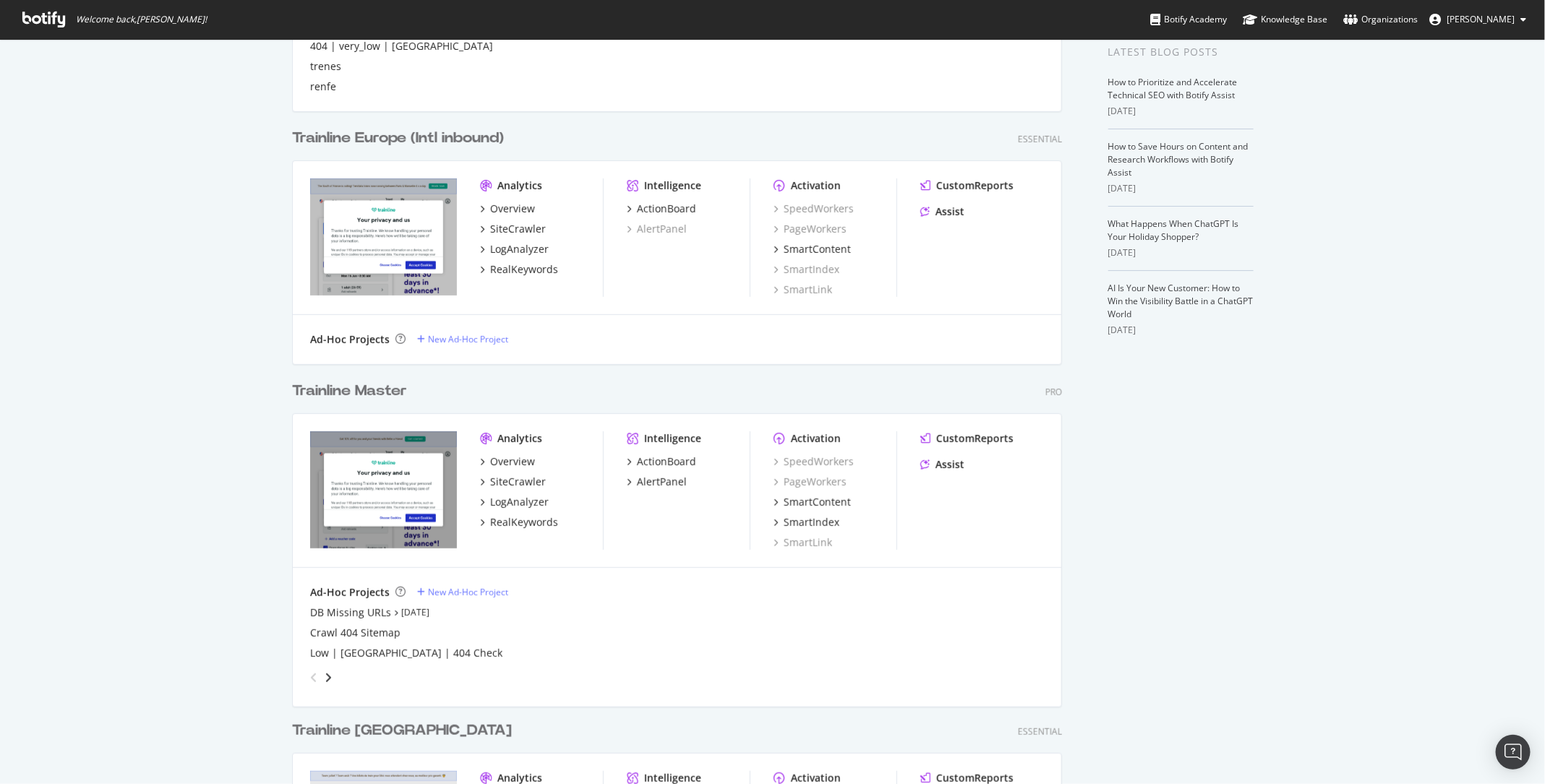
scroll to position [324, 0]
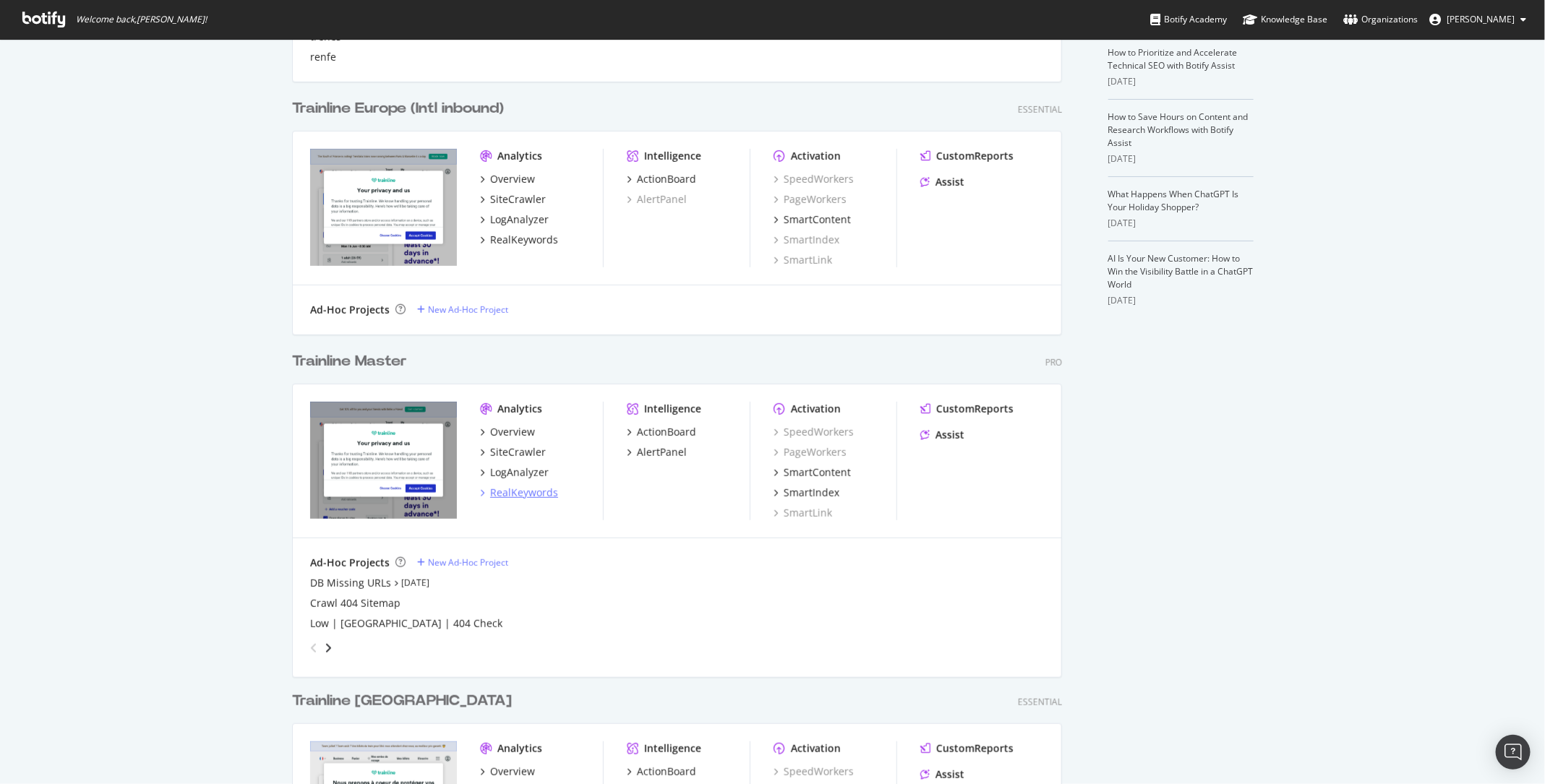
click at [535, 495] on div "RealKeywords" at bounding box center [524, 493] width 68 height 15
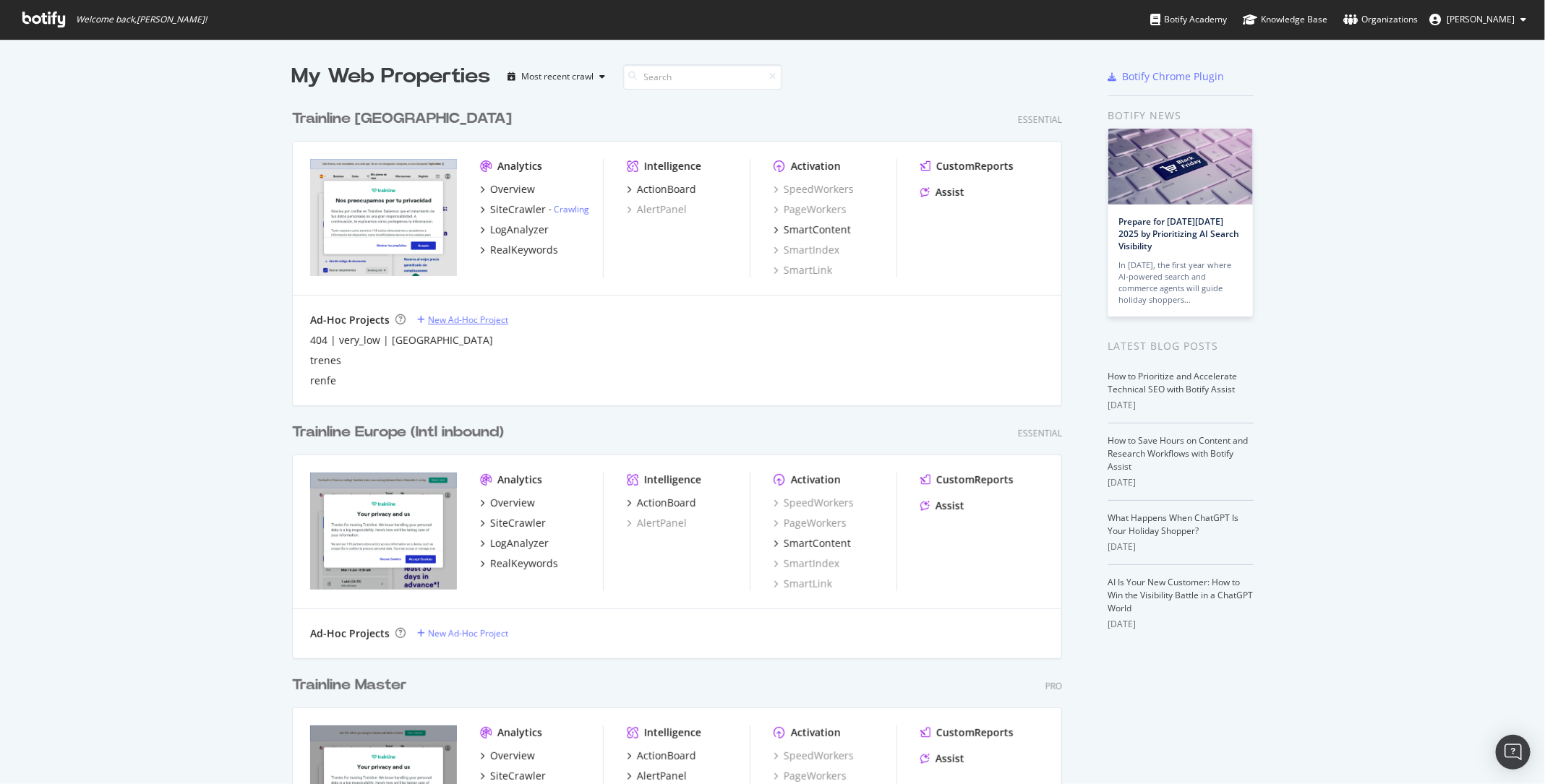
scroll to position [784, 1545]
click at [529, 545] on div "LogAnalyzer" at bounding box center [519, 544] width 58 height 15
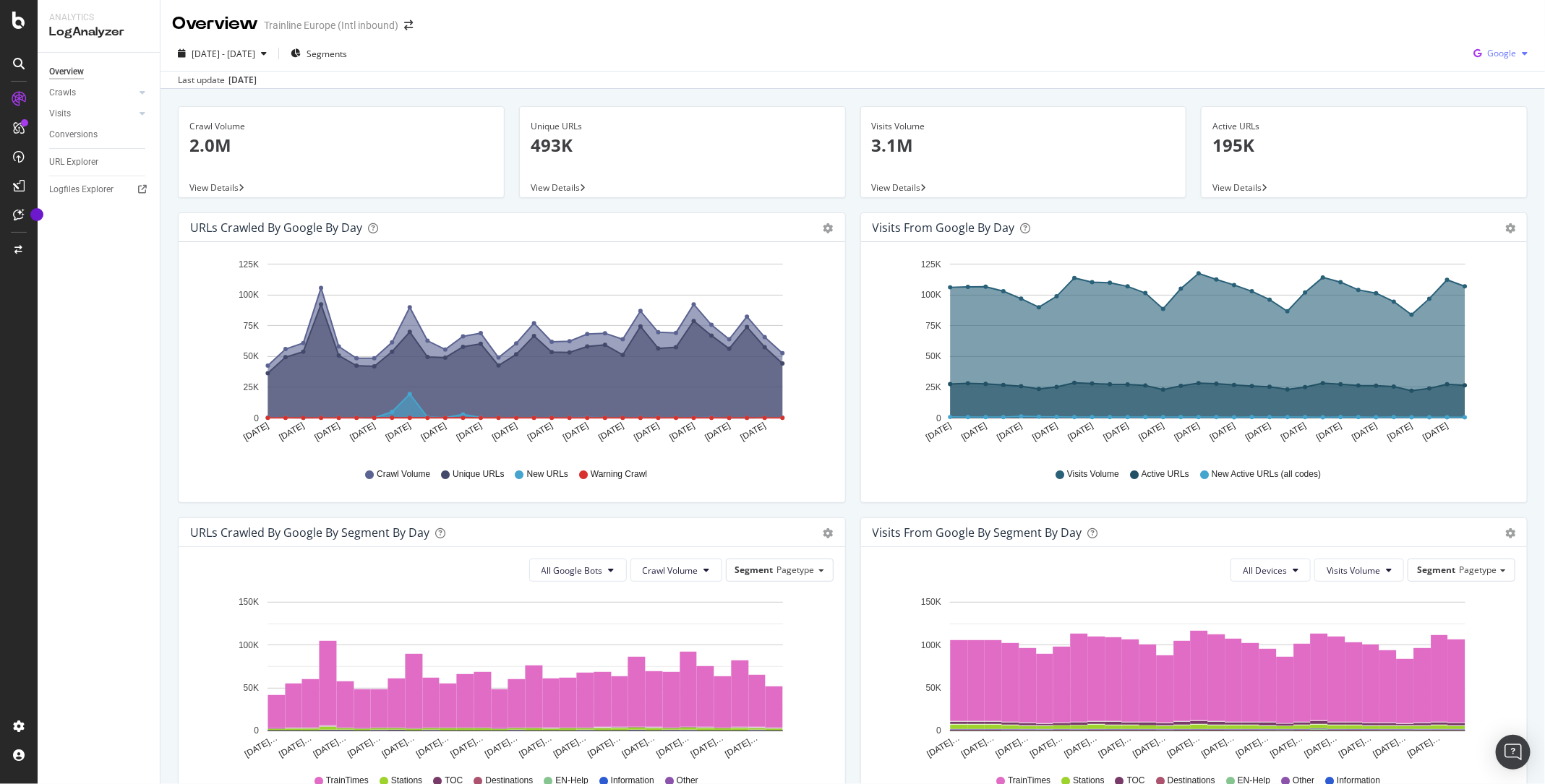
click at [1501, 52] on span "Google" at bounding box center [1502, 53] width 29 height 12
click at [1480, 130] on span "OpenAI" at bounding box center [1503, 136] width 54 height 13
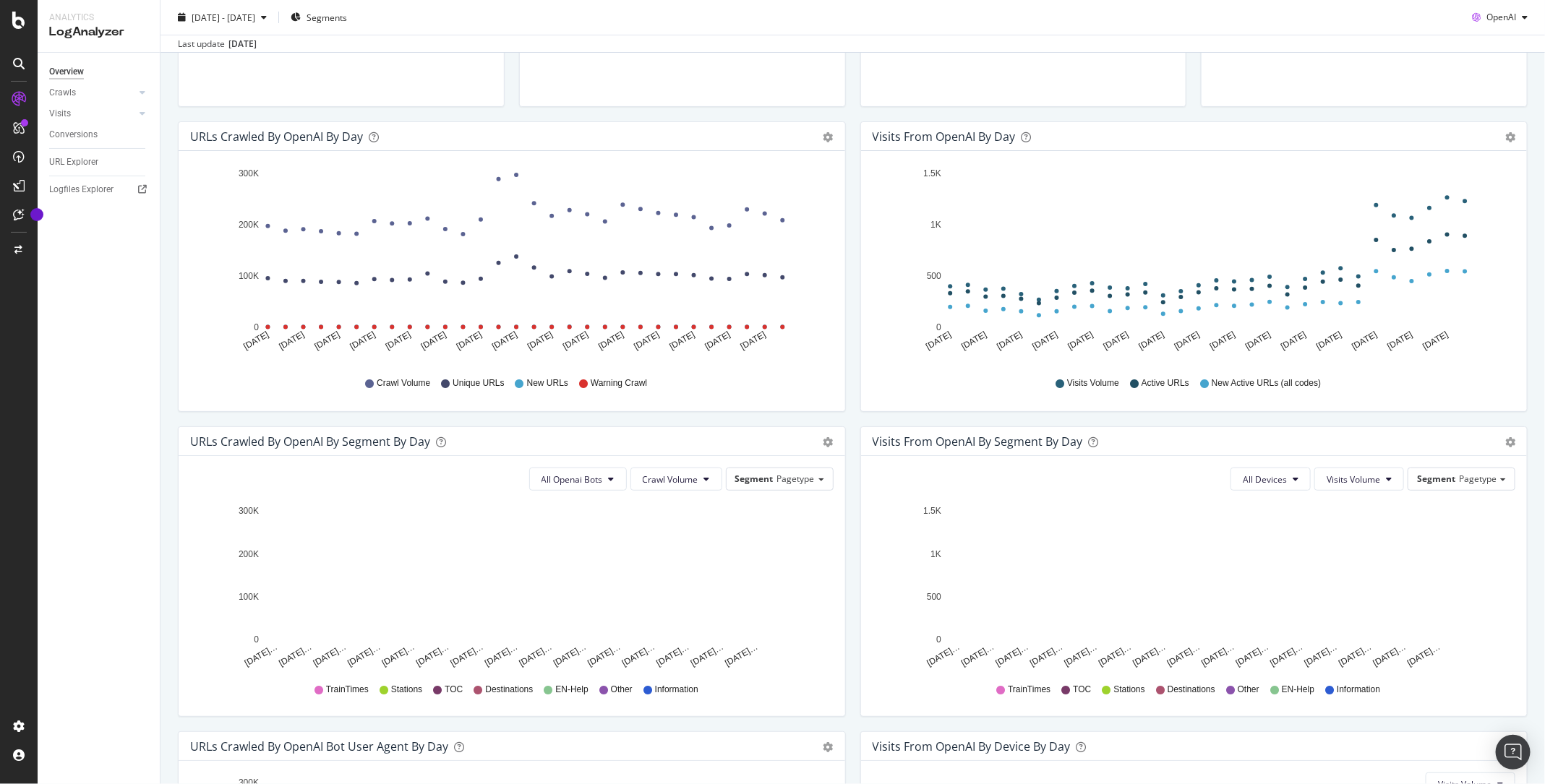
scroll to position [94, 0]
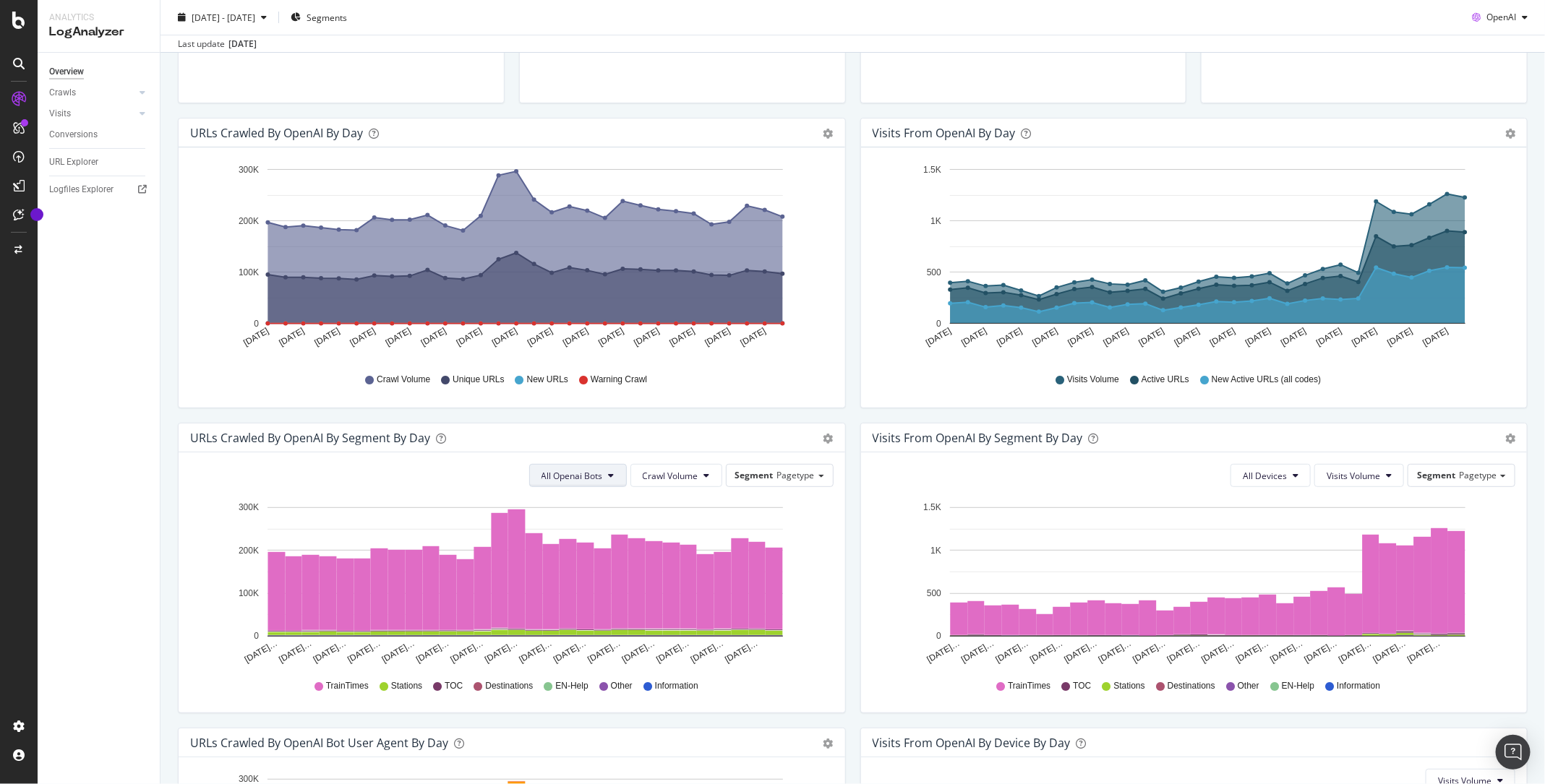
click at [597, 475] on span "All Openai Bots" at bounding box center [572, 475] width 61 height 12
click at [594, 584] on span "ChatGPT-User" at bounding box center [576, 583] width 63 height 13
click at [693, 479] on span "Crawl Volume" at bounding box center [670, 475] width 55 height 12
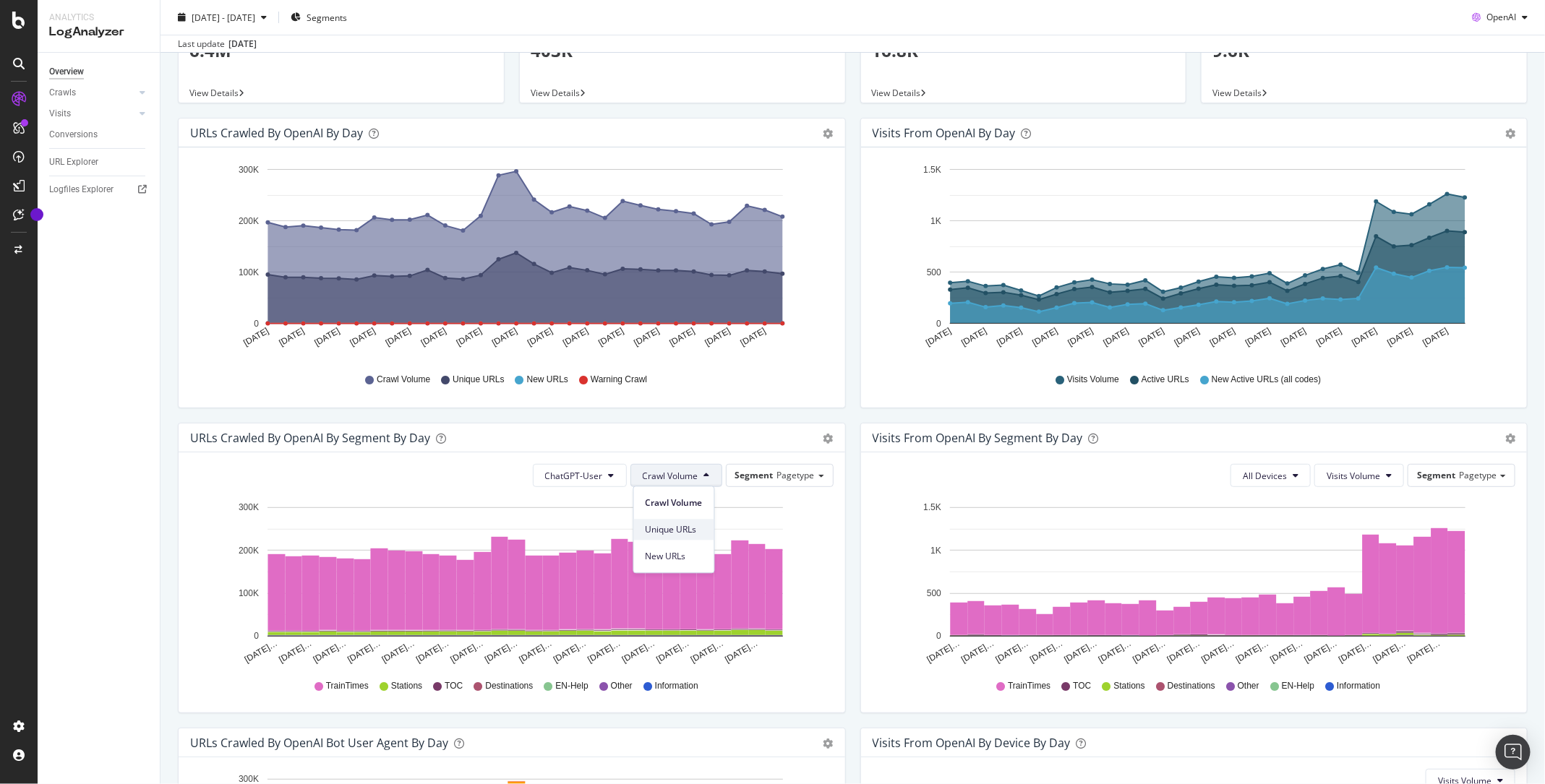
click at [684, 533] on span "Unique URLs" at bounding box center [674, 530] width 57 height 13
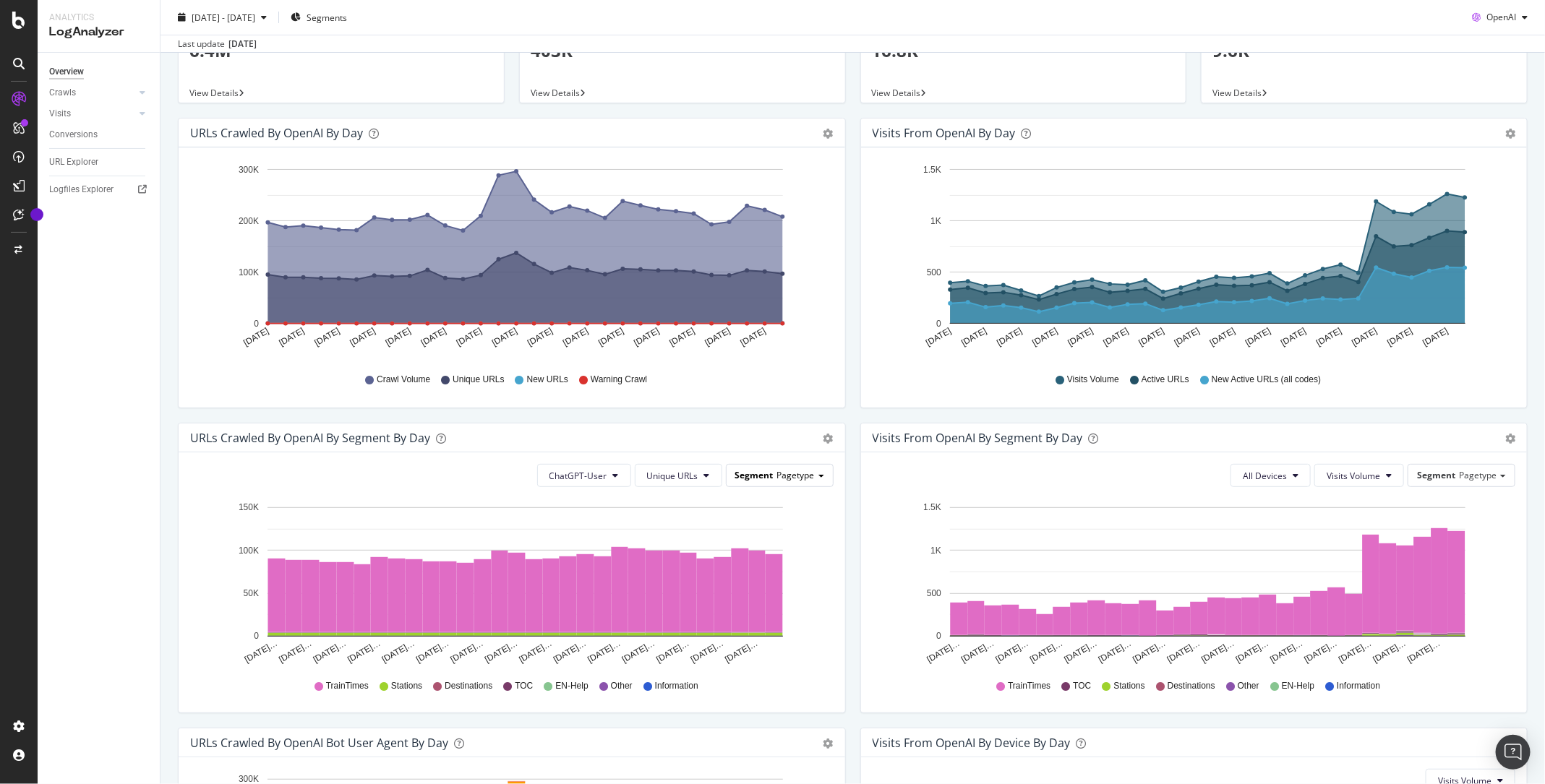
click at [797, 470] on span "Pagetype" at bounding box center [796, 474] width 38 height 12
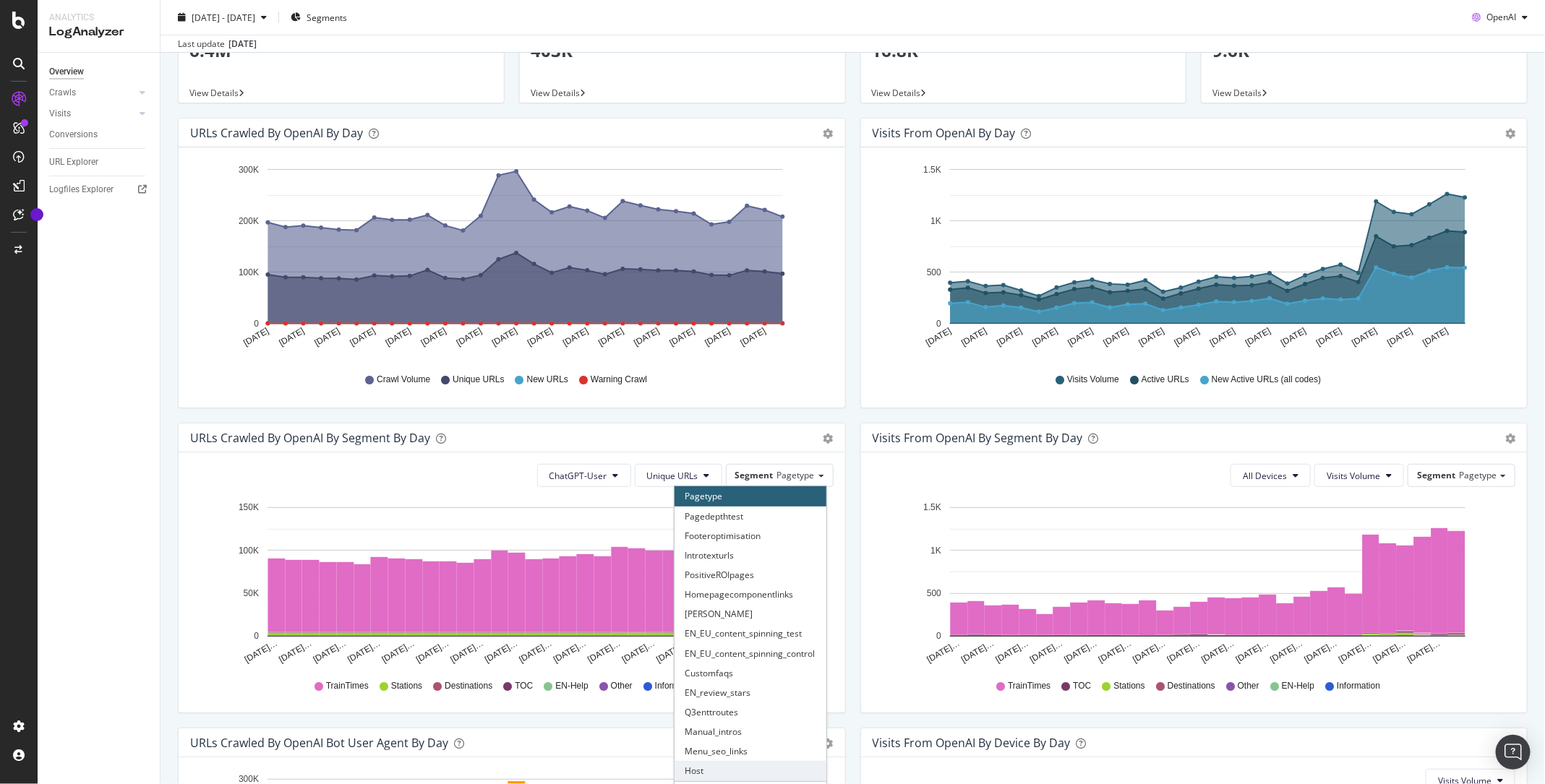
click at [706, 774] on div "Host" at bounding box center [751, 770] width 152 height 19
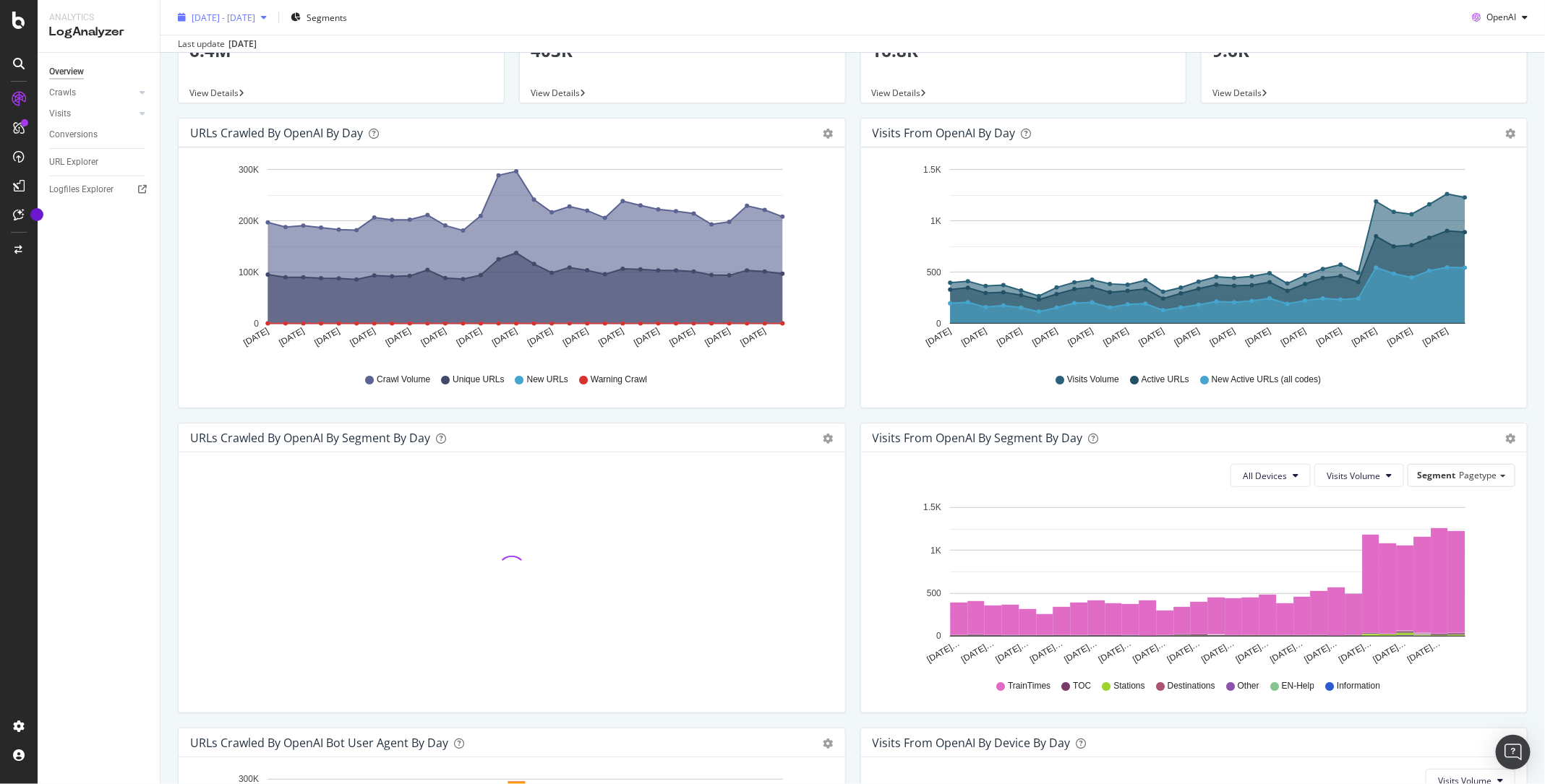
click at [255, 16] on span "2025 Aug. 25th - Sep. 23rd" at bounding box center [223, 17] width 64 height 12
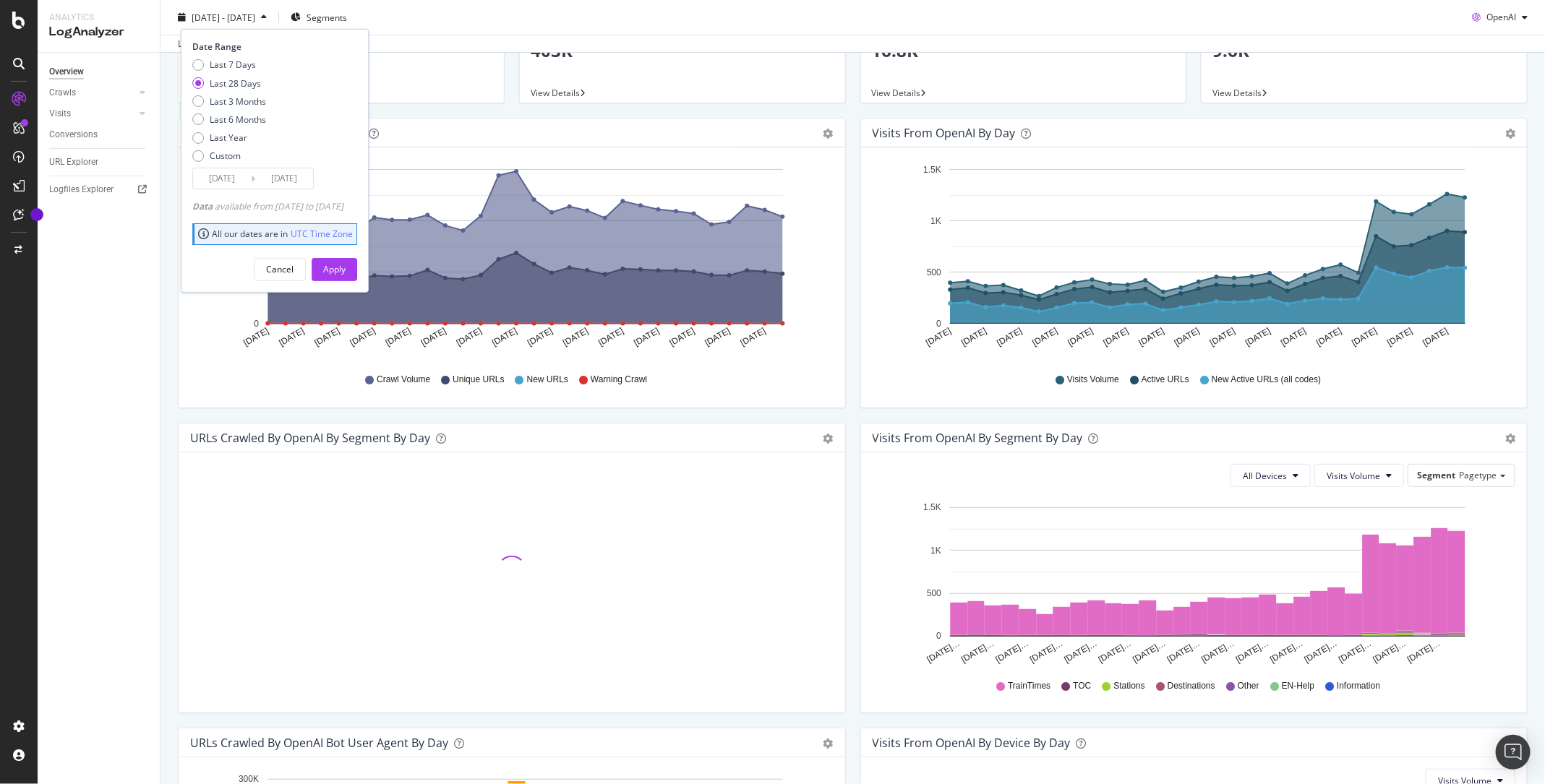
click at [234, 171] on input "2025/08/27" at bounding box center [222, 178] width 58 height 20
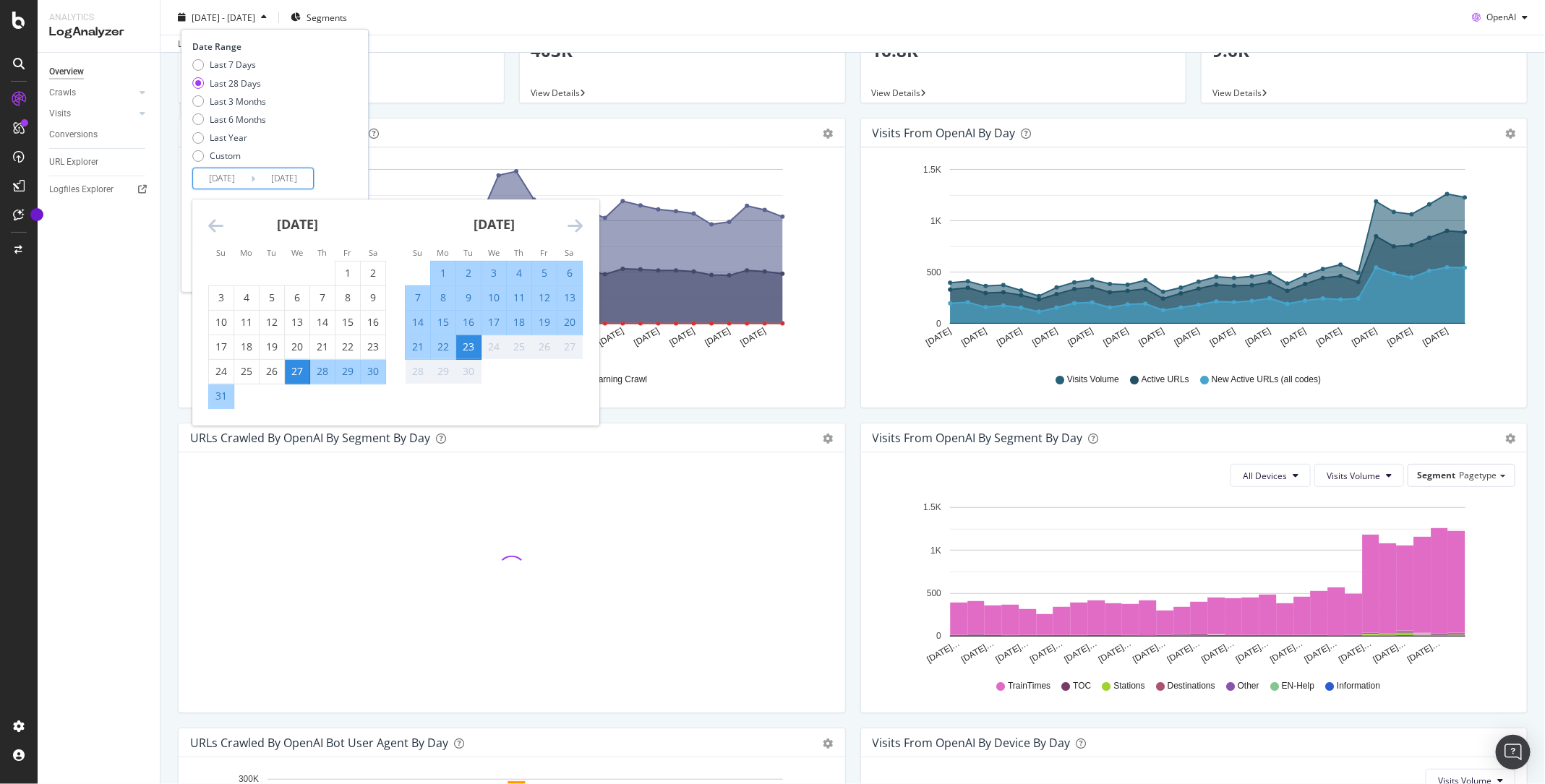
click at [215, 212] on div "August 2025" at bounding box center [297, 230] width 178 height 61
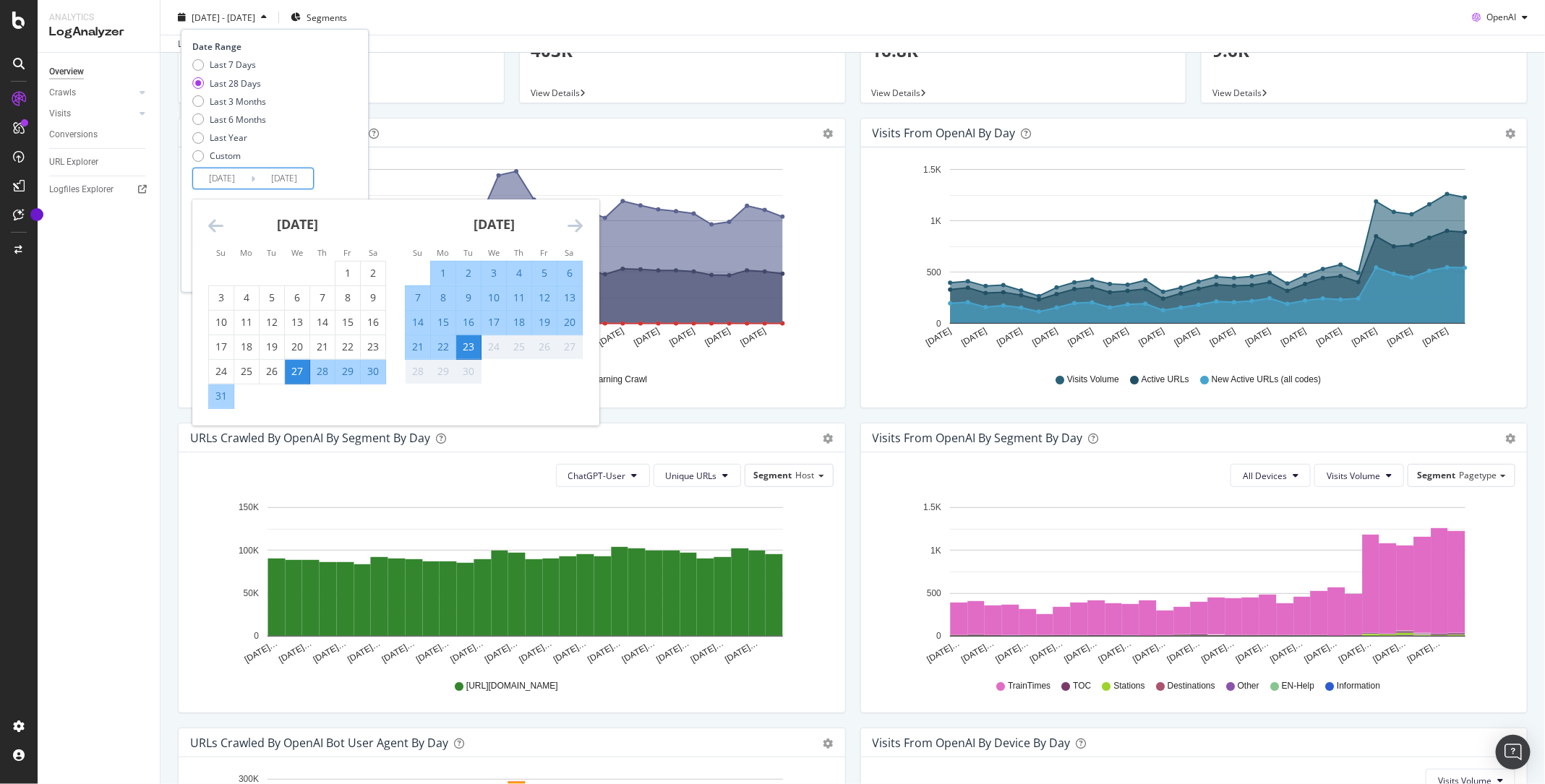
click at [214, 229] on icon "Move backward to switch to the previous month." at bounding box center [215, 226] width 15 height 18
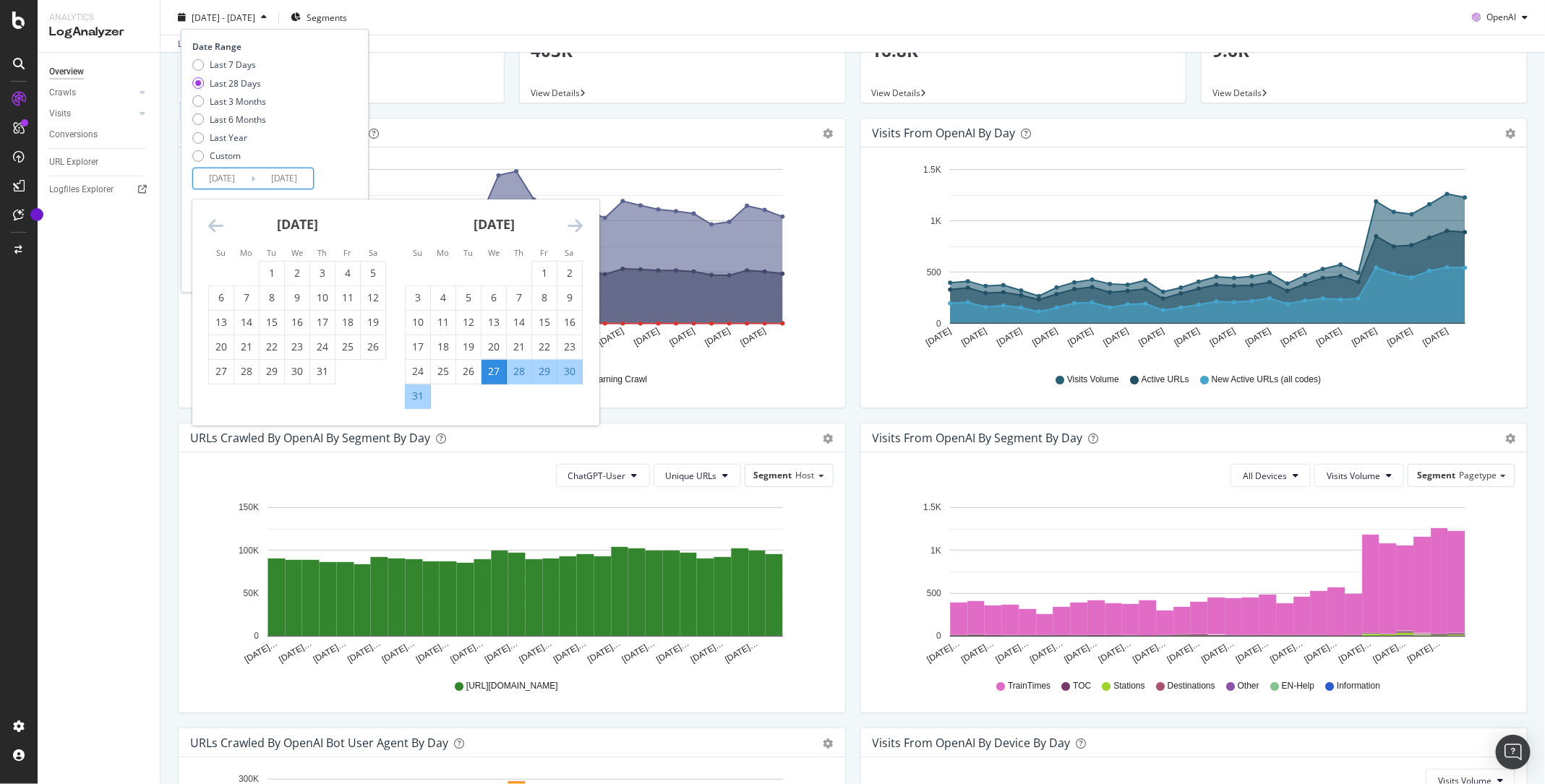
click at [214, 229] on icon "Move backward to switch to the previous month." at bounding box center [215, 226] width 15 height 18
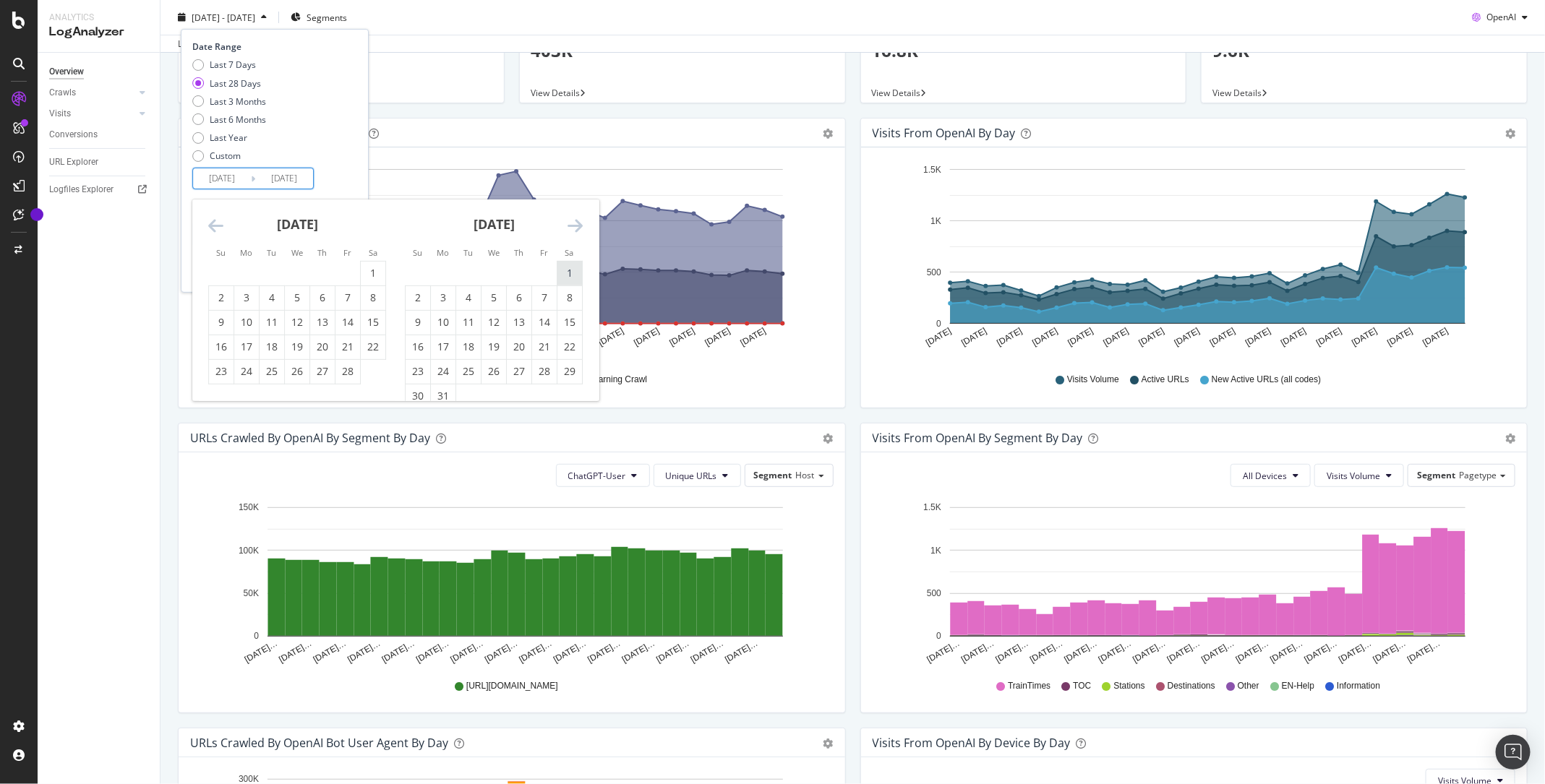
click at [562, 271] on div "1" at bounding box center [570, 274] width 25 height 15
type input "[DATE]"
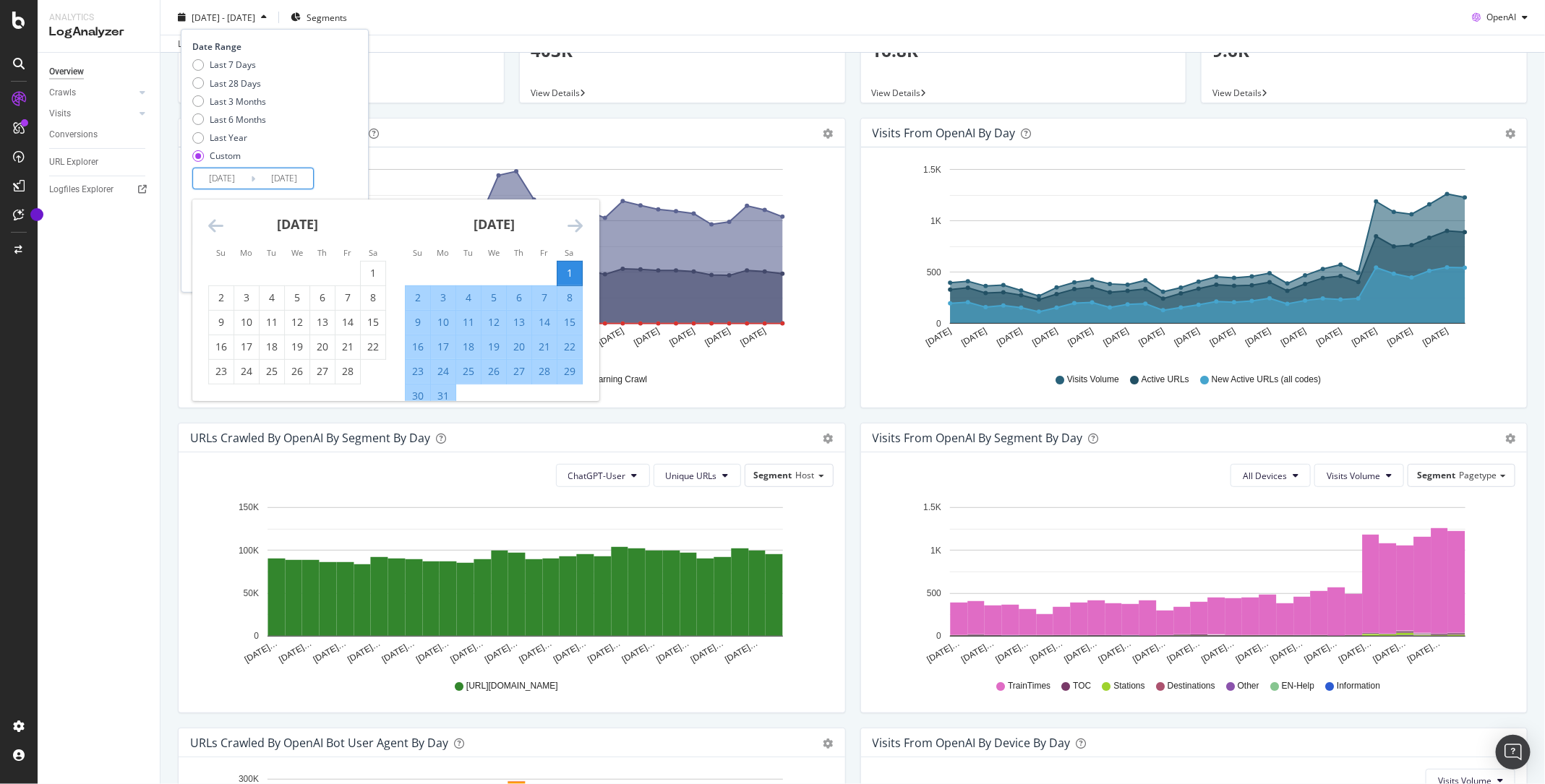
click at [353, 158] on div "Last 7 Days Last 28 Days Last 3 Months Last 6 Months Last Year Custom" at bounding box center [273, 113] width 161 height 109
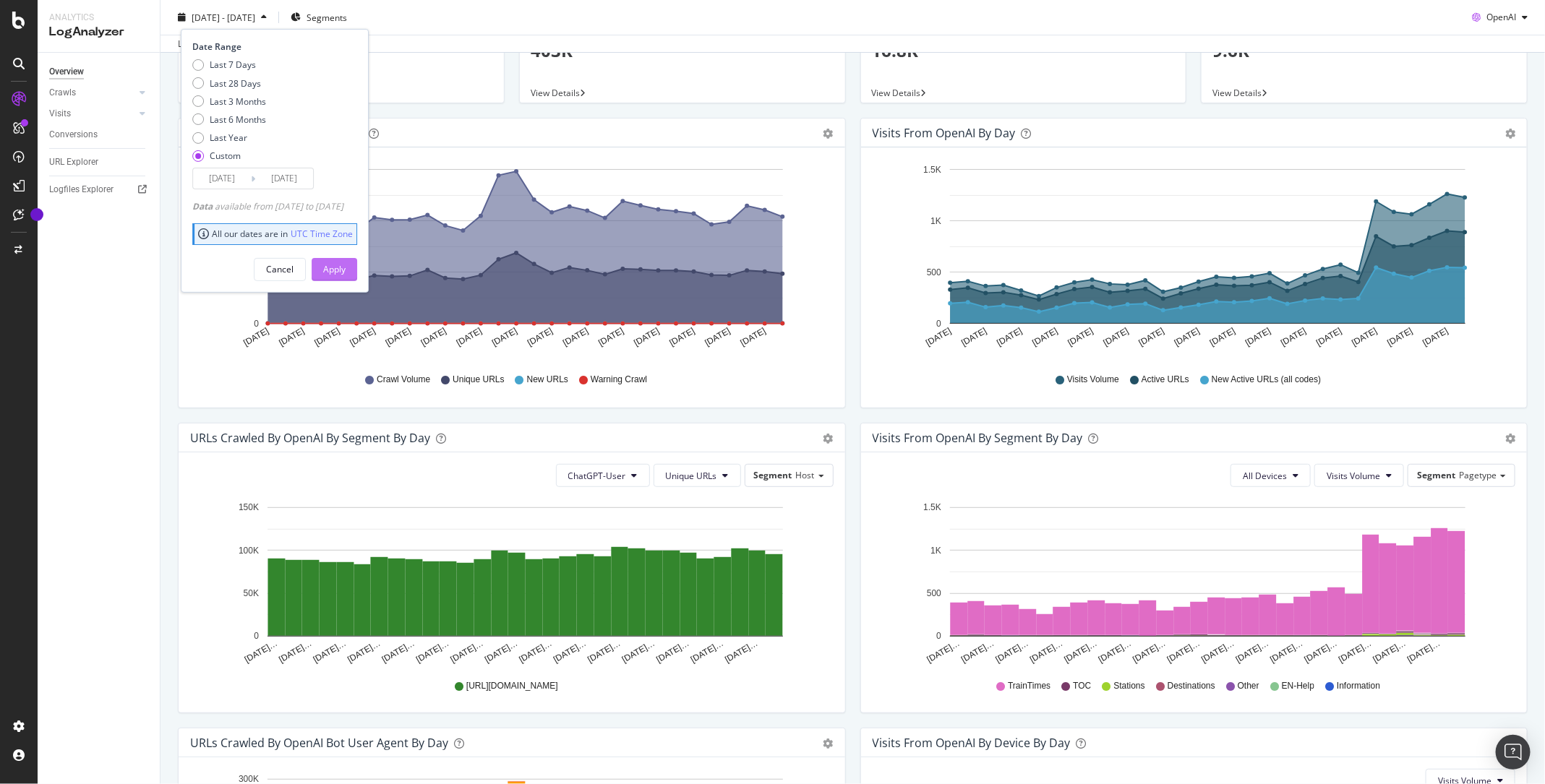
click at [346, 270] on div "Apply" at bounding box center [335, 269] width 22 height 12
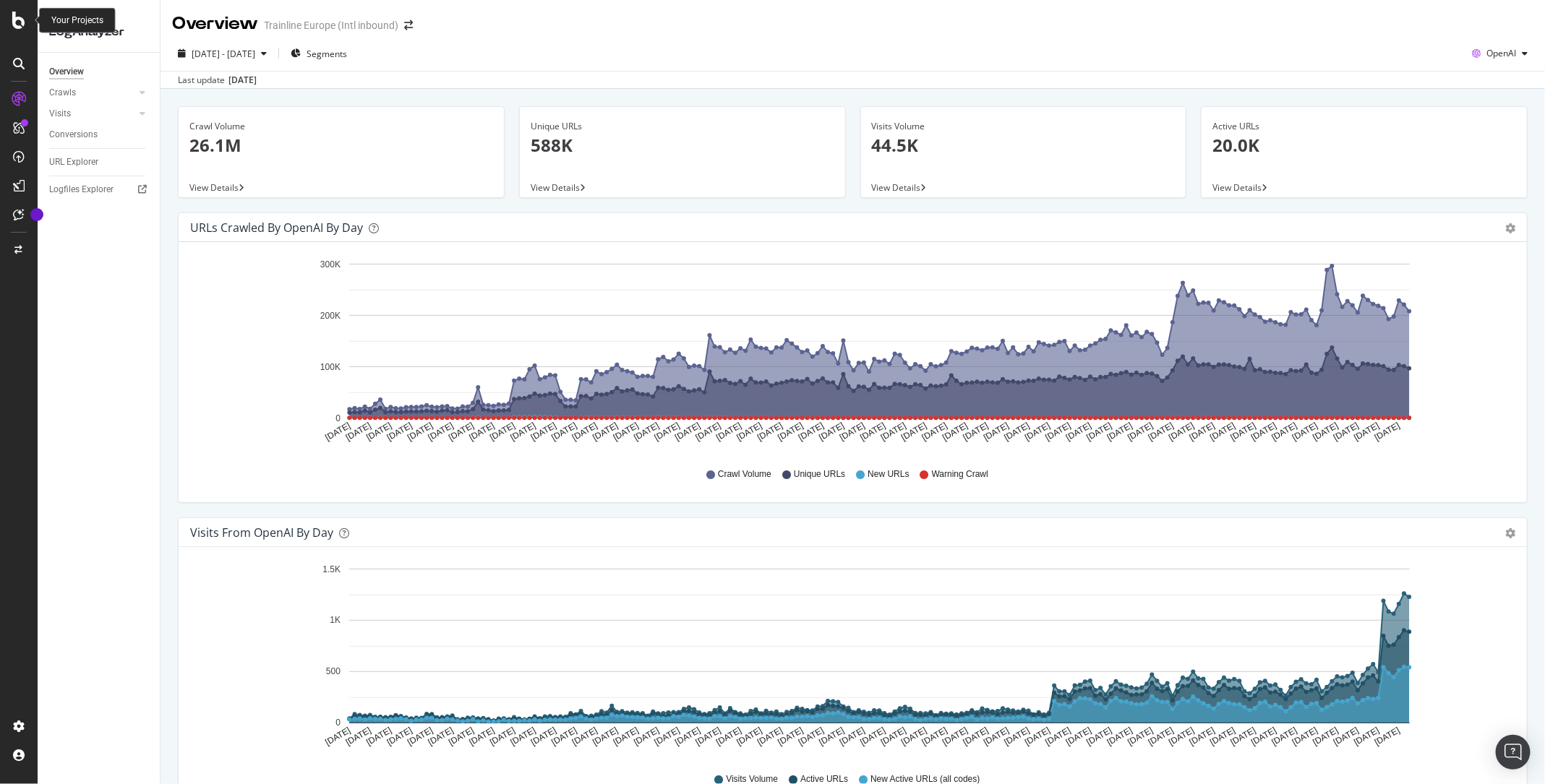
click at [18, 28] on icon at bounding box center [18, 20] width 13 height 18
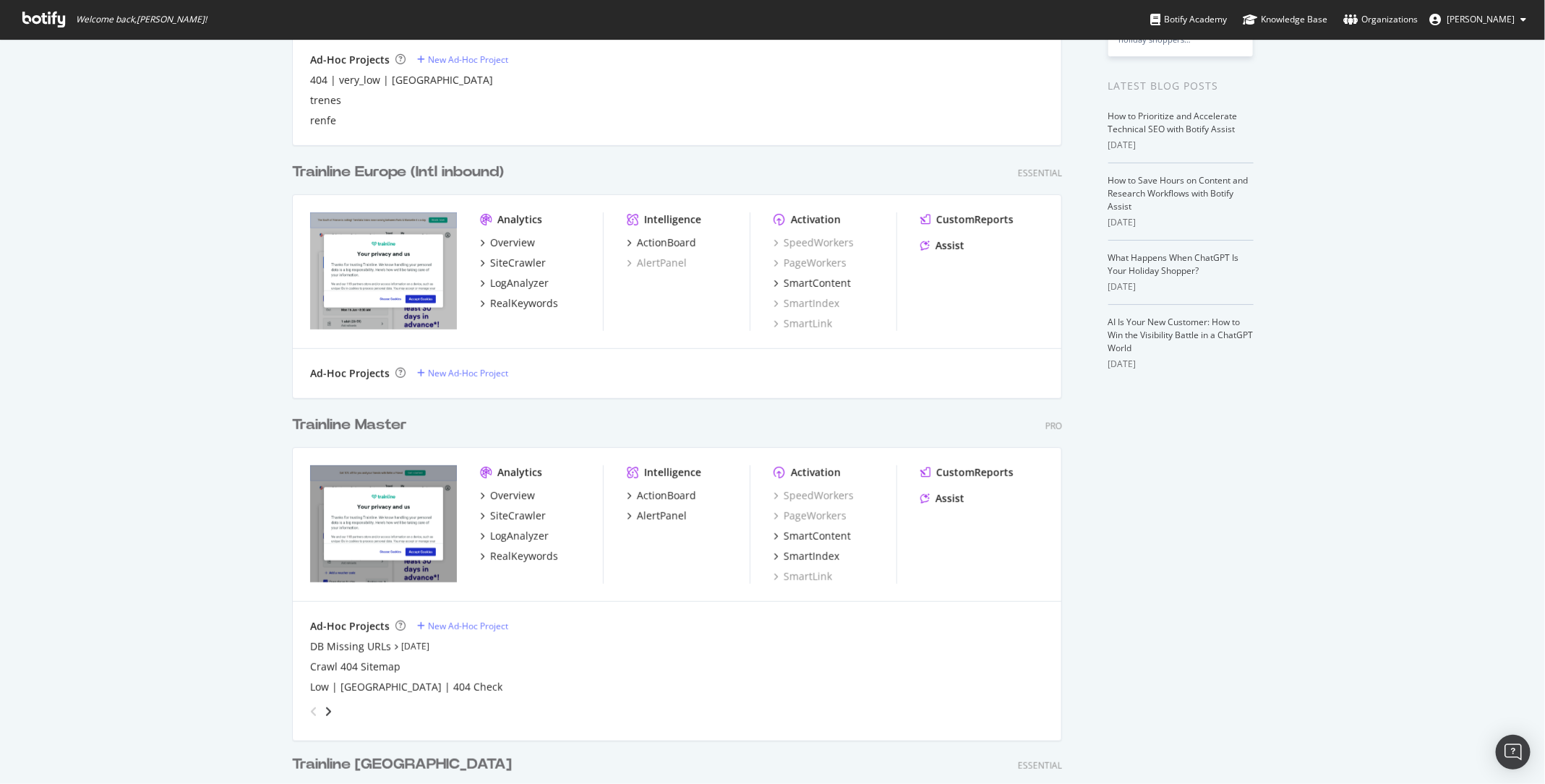
scroll to position [268, 0]
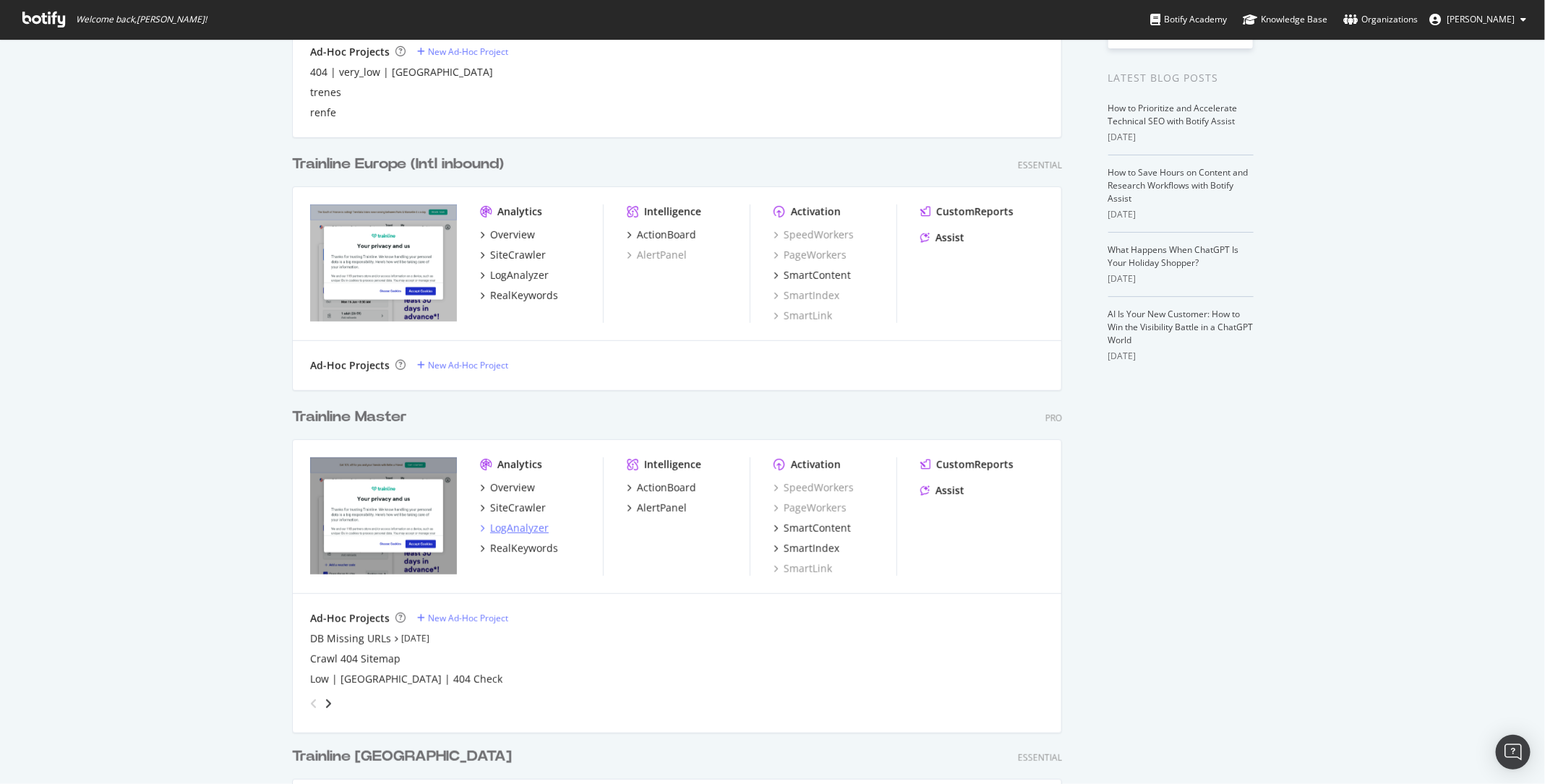
click at [518, 533] on div "LogAnalyzer" at bounding box center [519, 529] width 58 height 15
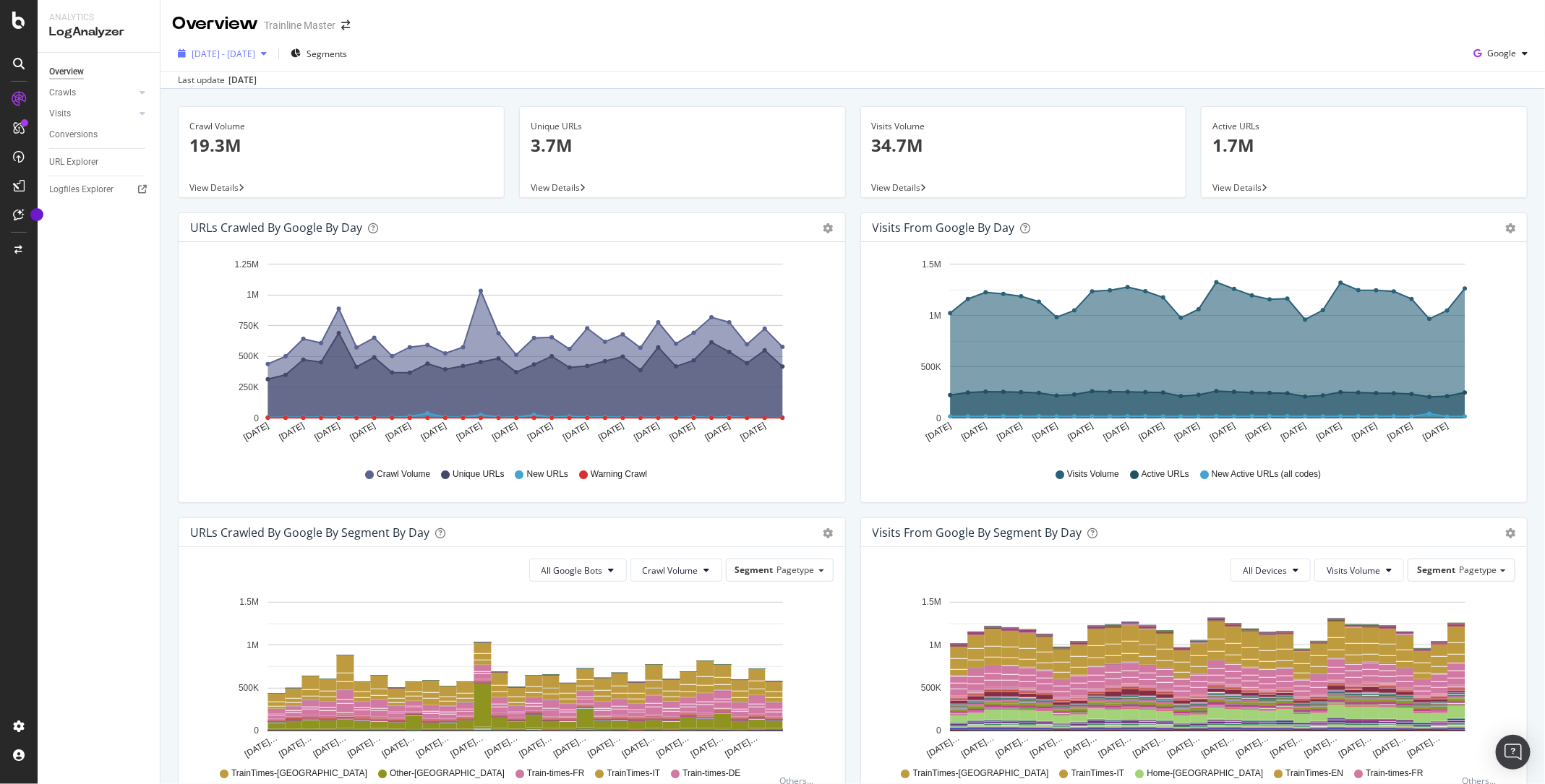
click at [255, 53] on span "2025 Aug. 24th - Sep. 22nd" at bounding box center [223, 54] width 64 height 12
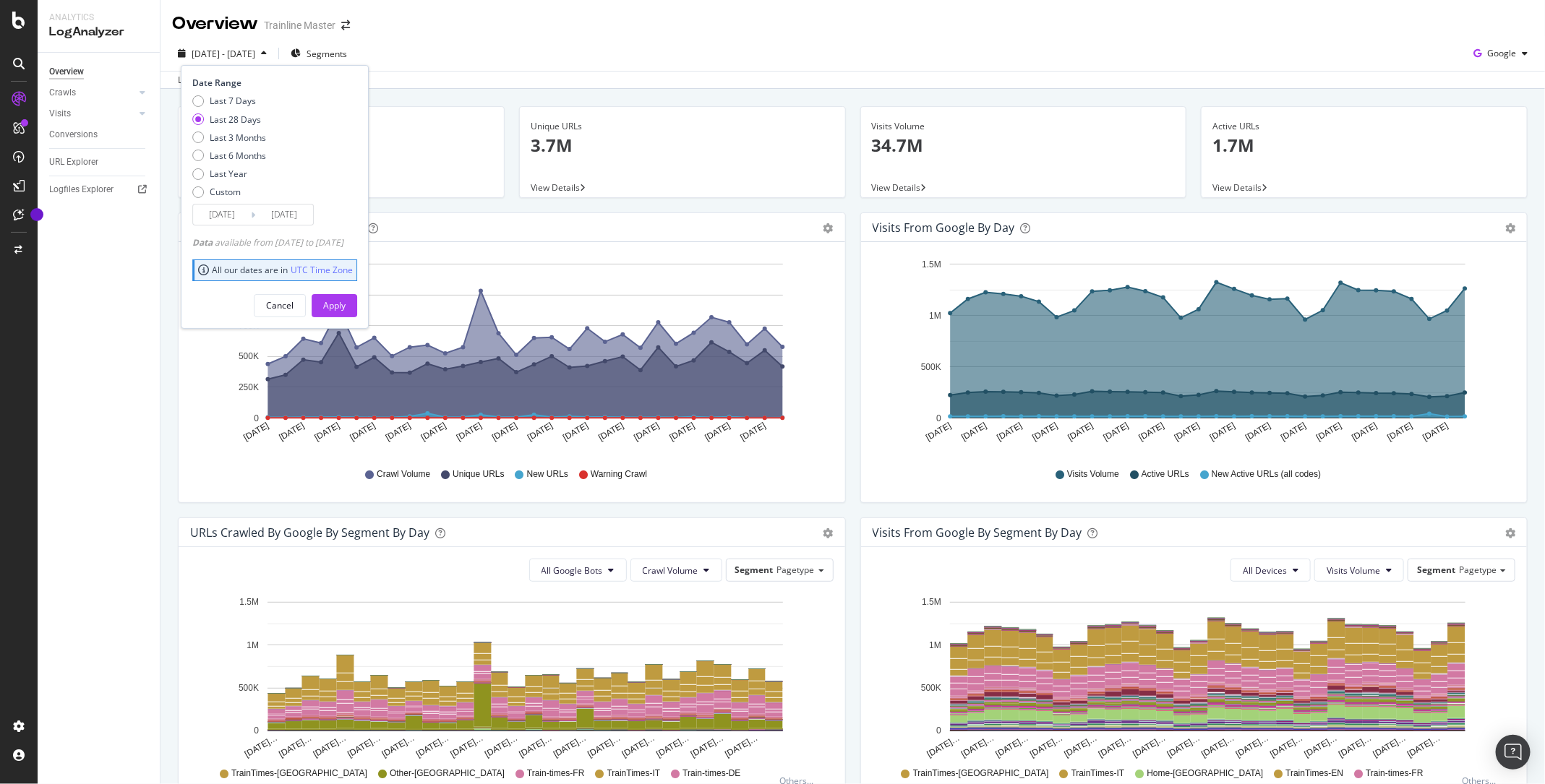
click at [220, 209] on input "2025/08/26" at bounding box center [222, 214] width 58 height 20
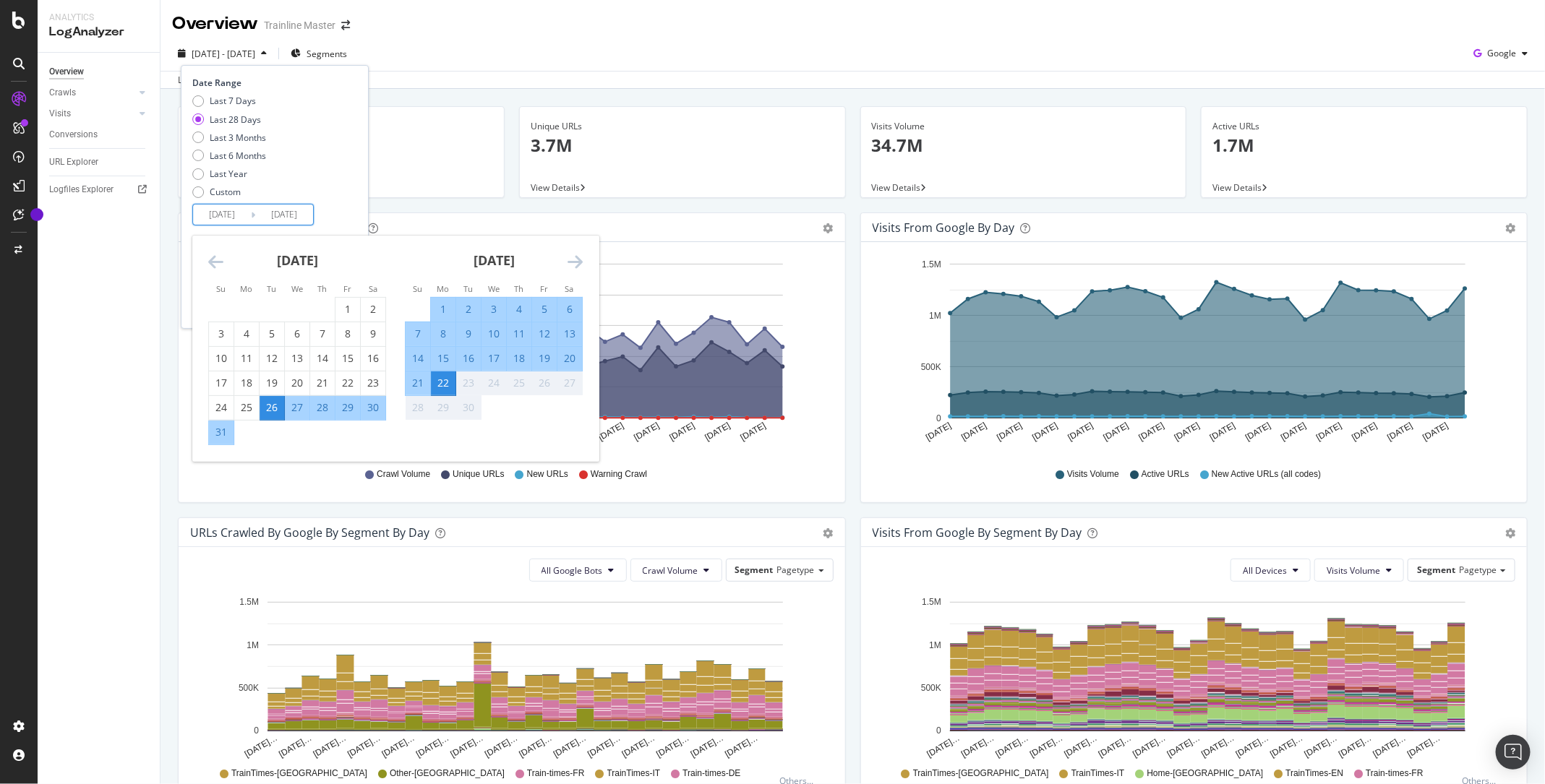
click at [220, 262] on icon "Move backward to switch to the previous month." at bounding box center [215, 262] width 15 height 18
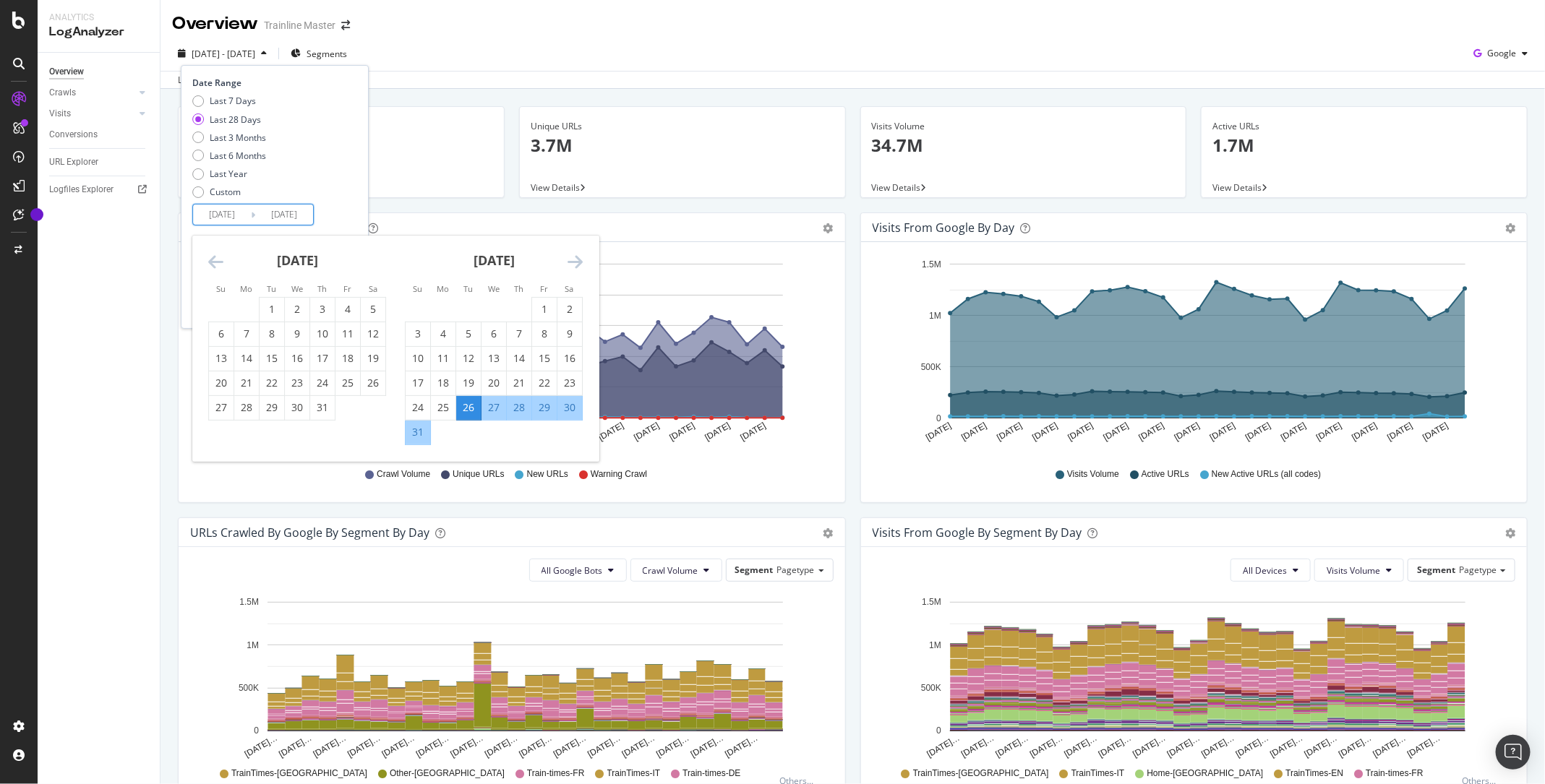
click at [220, 262] on icon "Move backward to switch to the previous month." at bounding box center [215, 262] width 15 height 18
click at [370, 308] on div "1" at bounding box center [373, 310] width 25 height 15
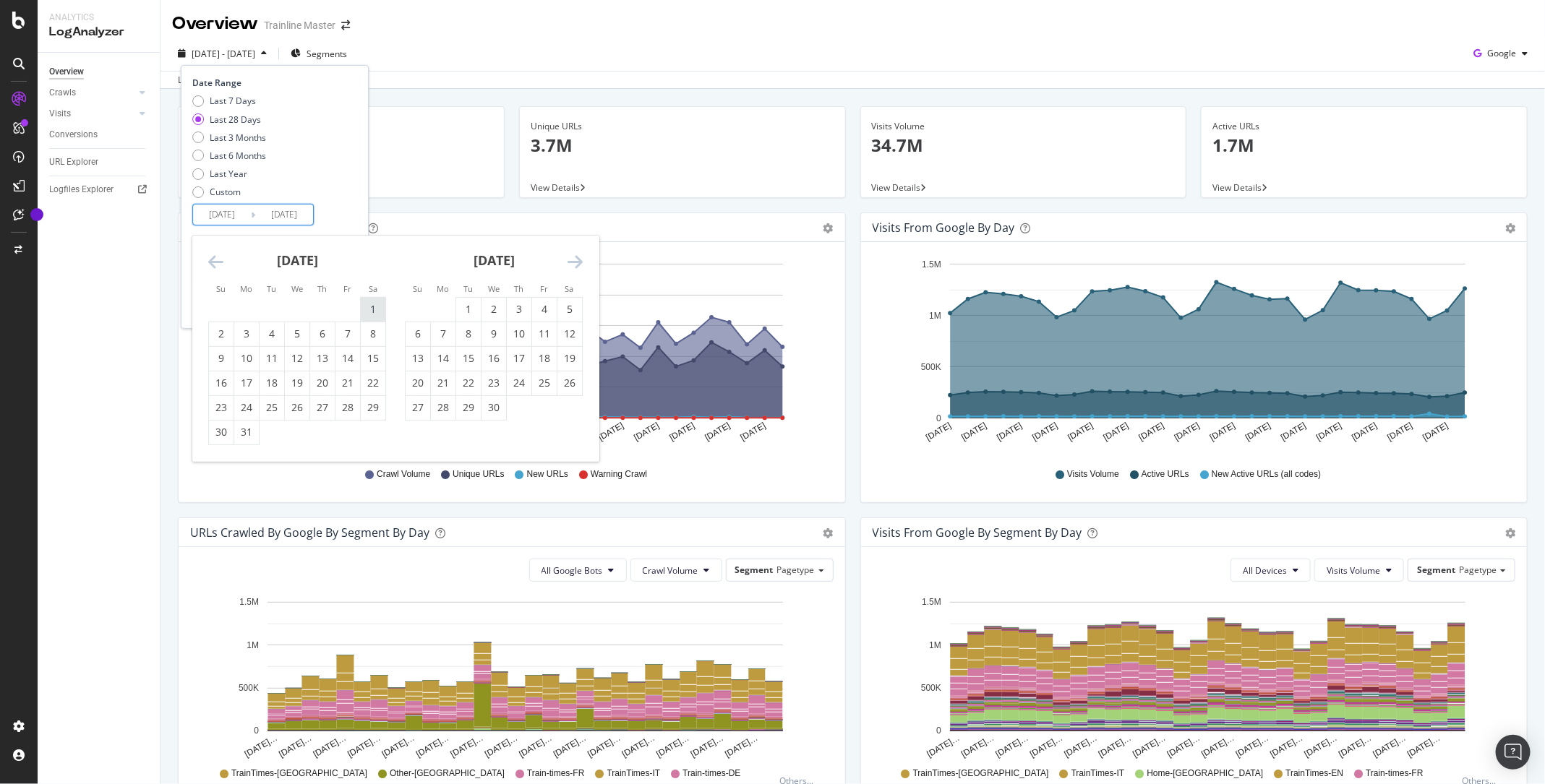
type input "[DATE]"
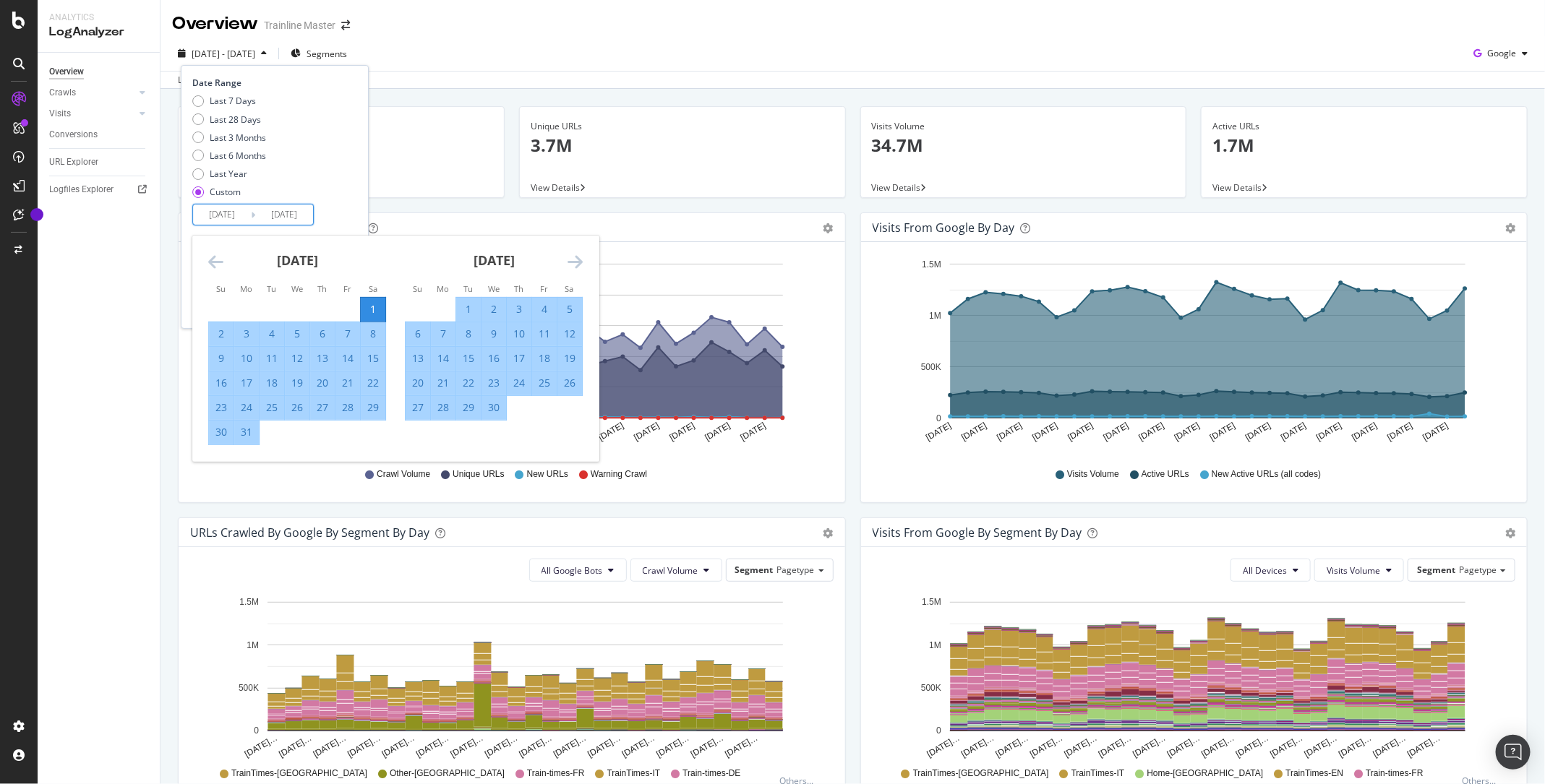
click at [357, 184] on div "Date Range Last 7 Days Last 28 Days Last 3 Months Last 6 Months Last Year Custo…" at bounding box center [275, 151] width 165 height 149
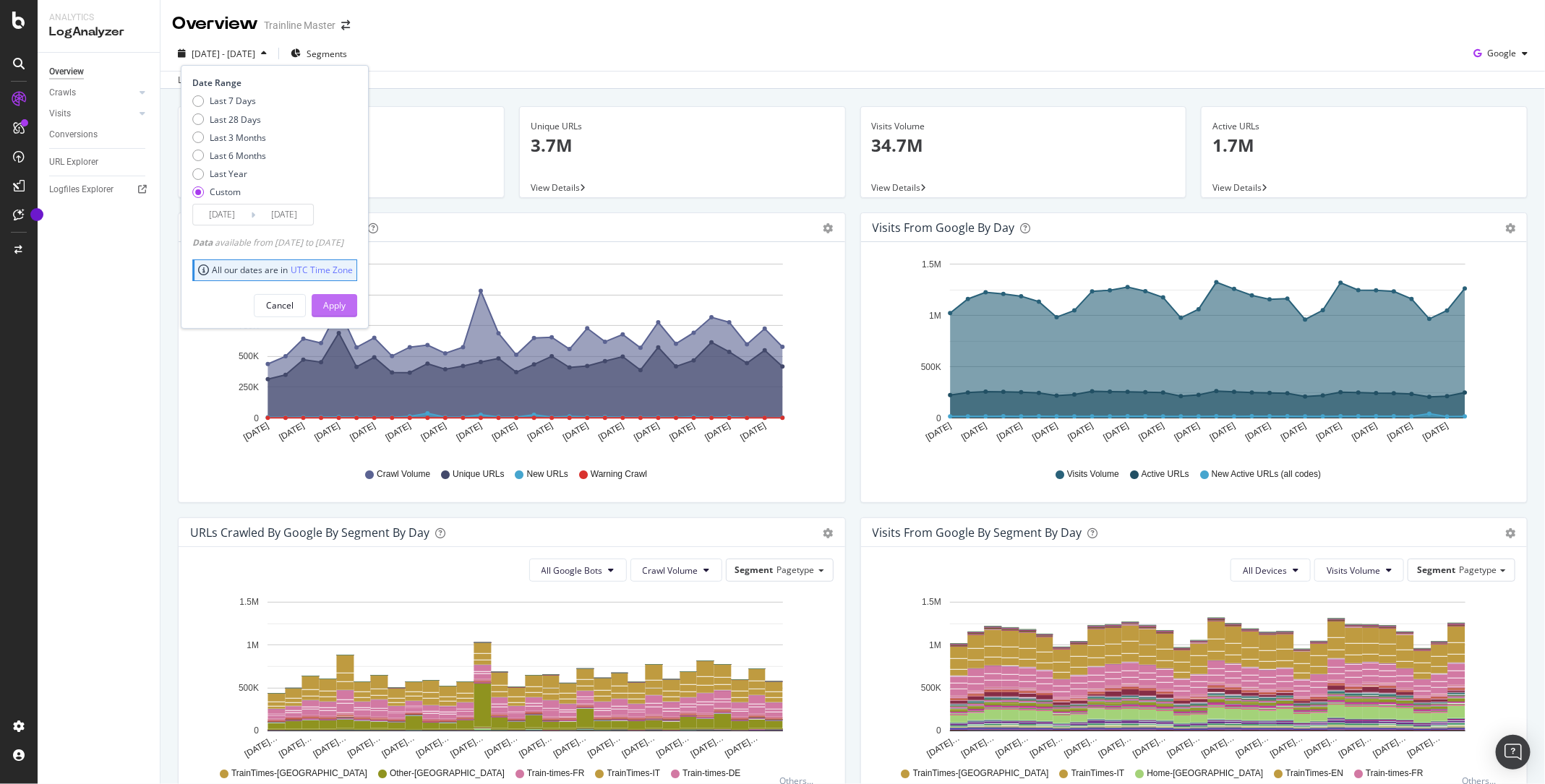
click at [346, 303] on div "Apply" at bounding box center [335, 305] width 22 height 12
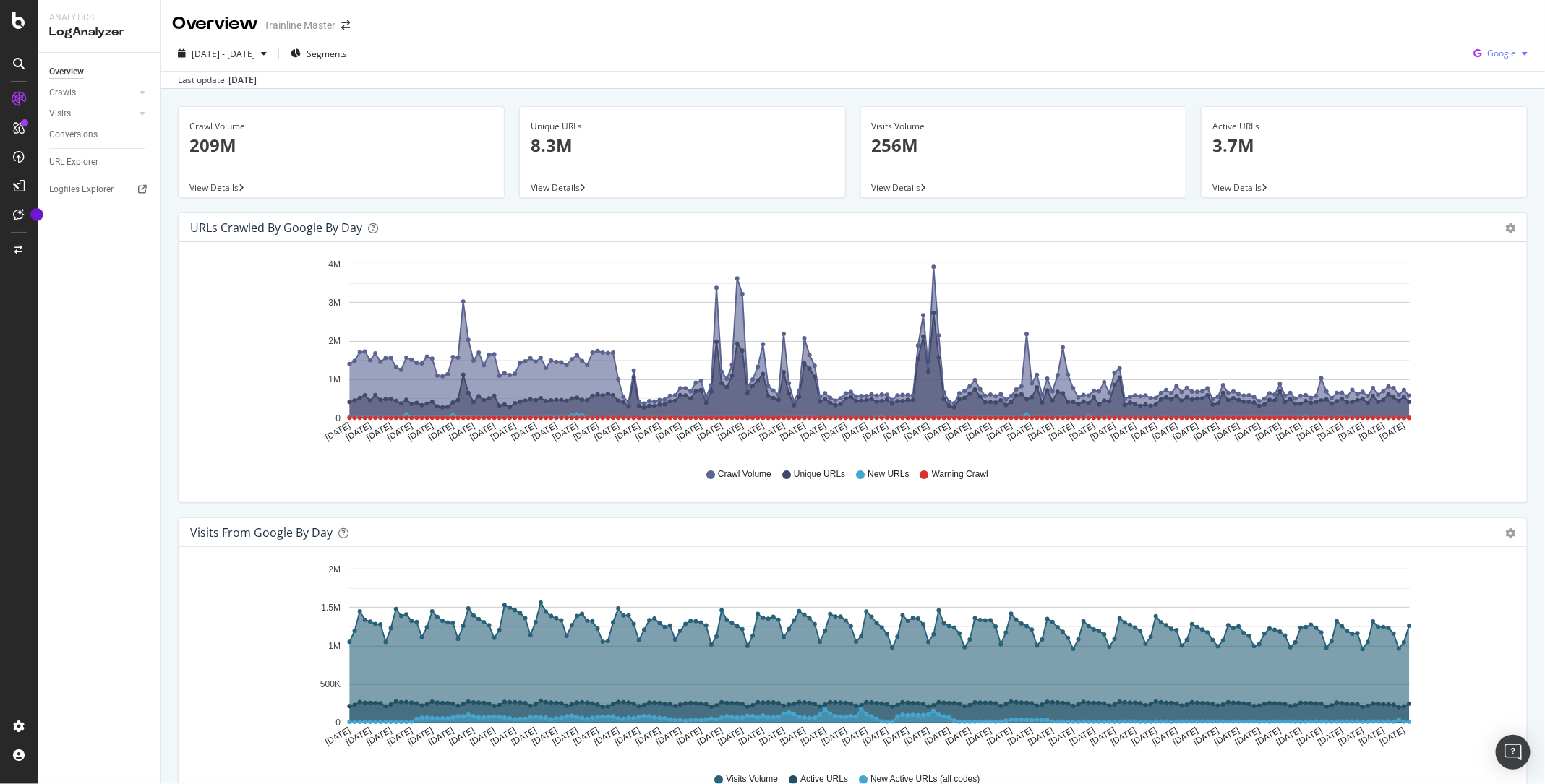
click at [1498, 55] on span "Google" at bounding box center [1502, 53] width 29 height 12
click at [1500, 55] on span "Google" at bounding box center [1502, 53] width 29 height 12
click at [1475, 80] on div "Last update Sep. 24, 2025" at bounding box center [852, 80] width 1384 height 18
click at [1506, 52] on span "Google" at bounding box center [1502, 53] width 29 height 12
click at [1483, 134] on span "OpenAI" at bounding box center [1503, 136] width 54 height 13
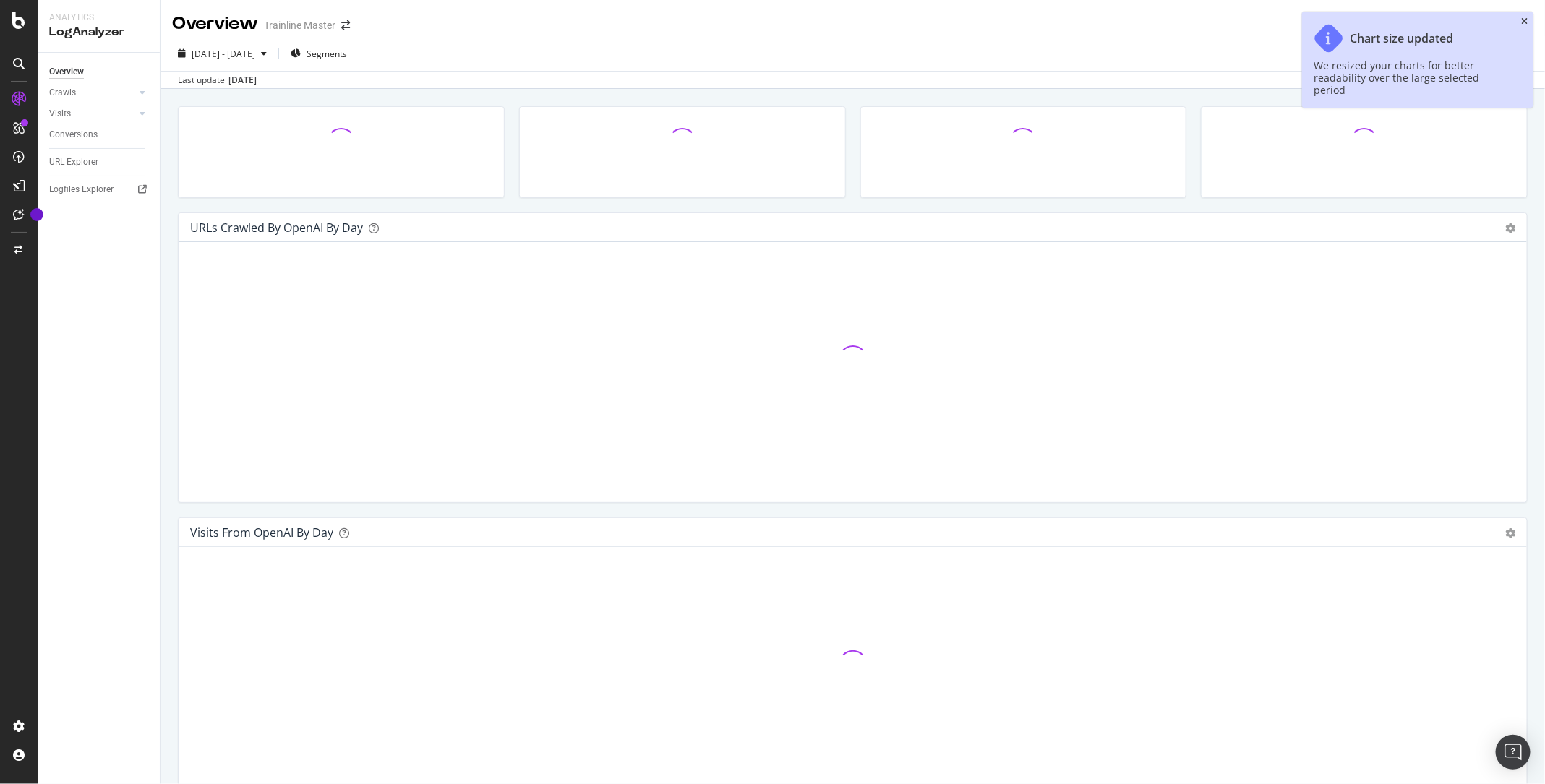
click at [1525, 20] on icon "close toast" at bounding box center [1524, 21] width 6 height 8
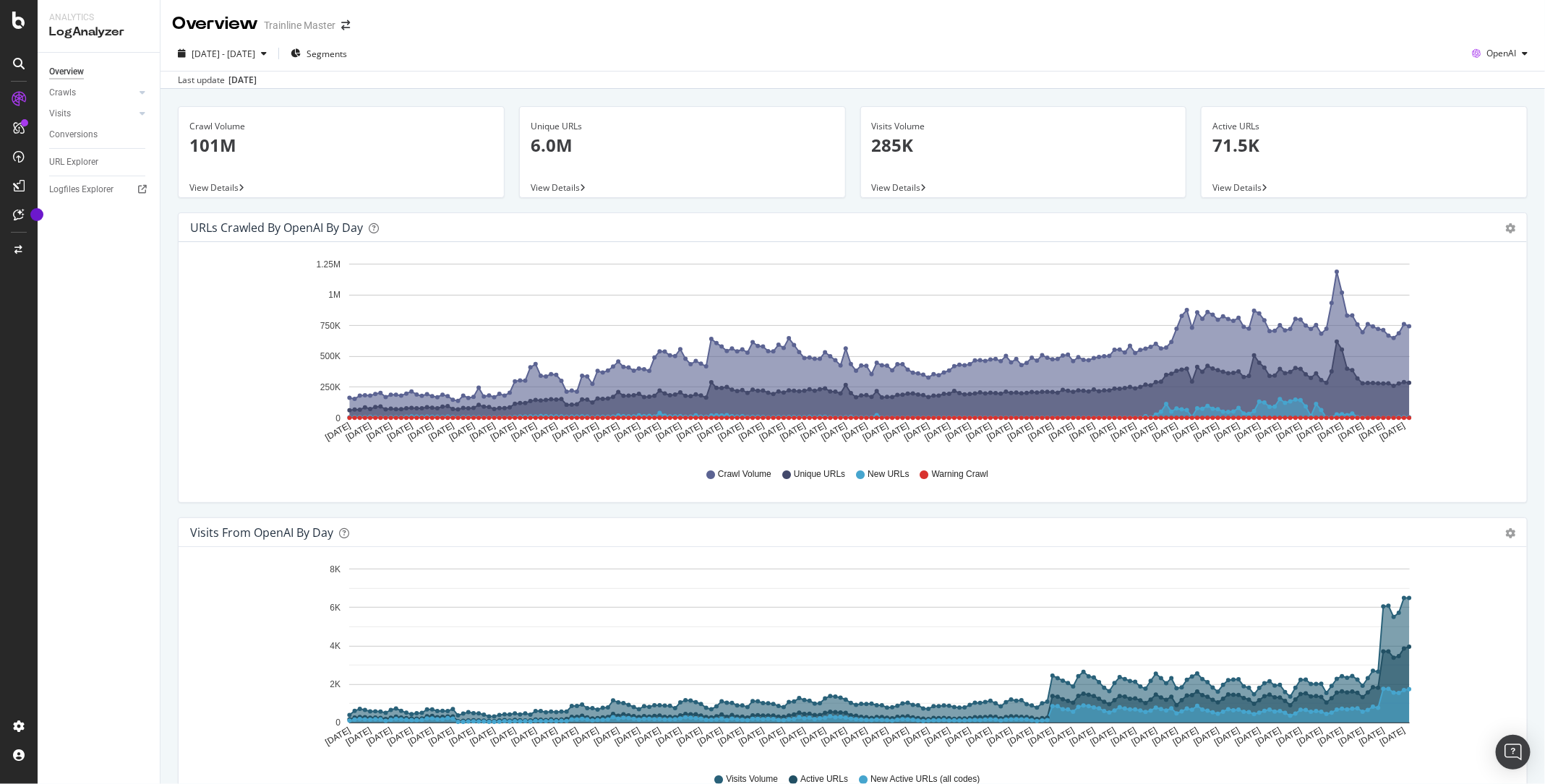
scroll to position [69, 0]
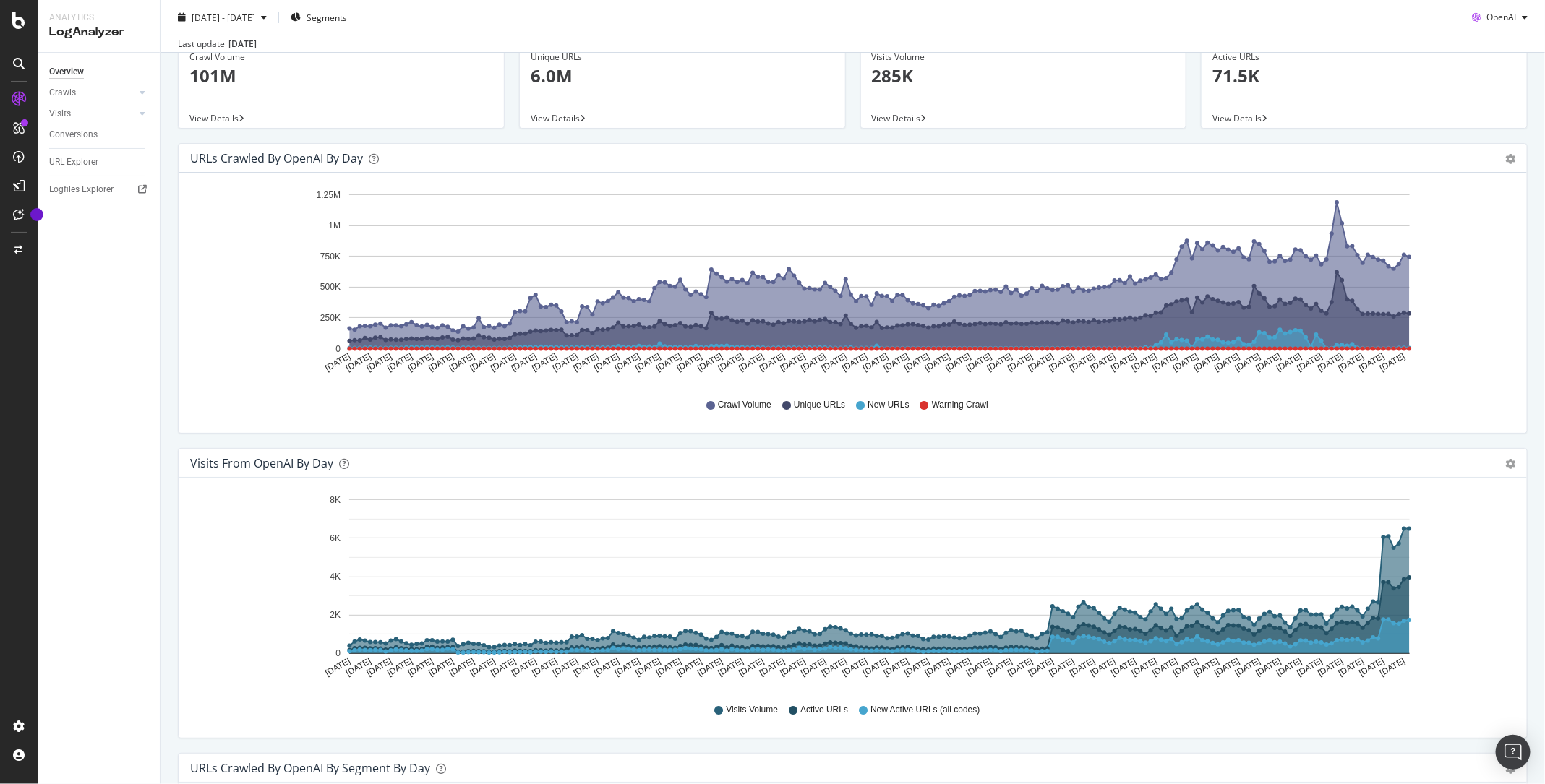
click at [1503, 390] on div "Crawl Volume Unique URLs New URLs Warning Crawl" at bounding box center [852, 405] width 1311 height 32
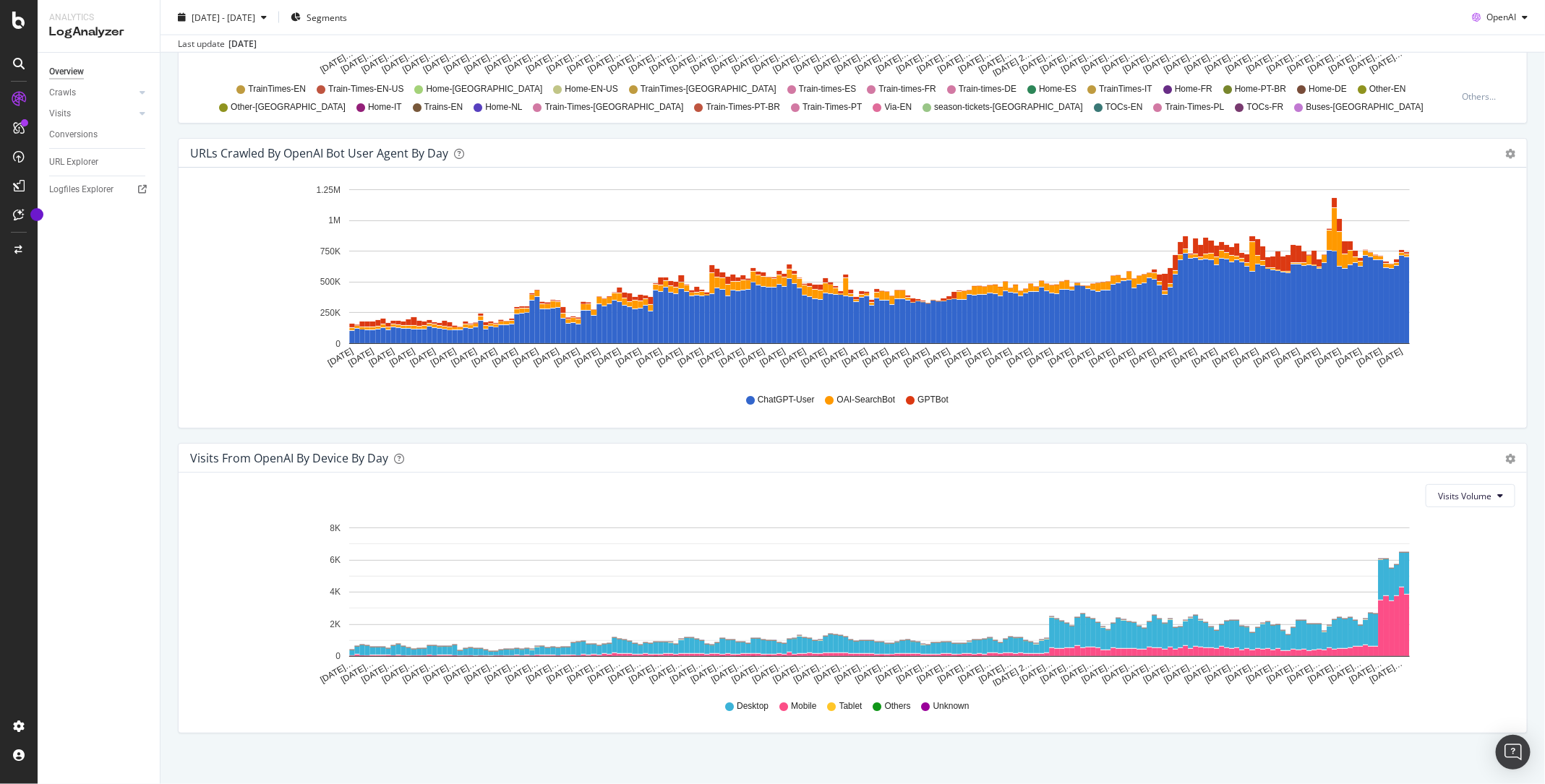
scroll to position [1299, 0]
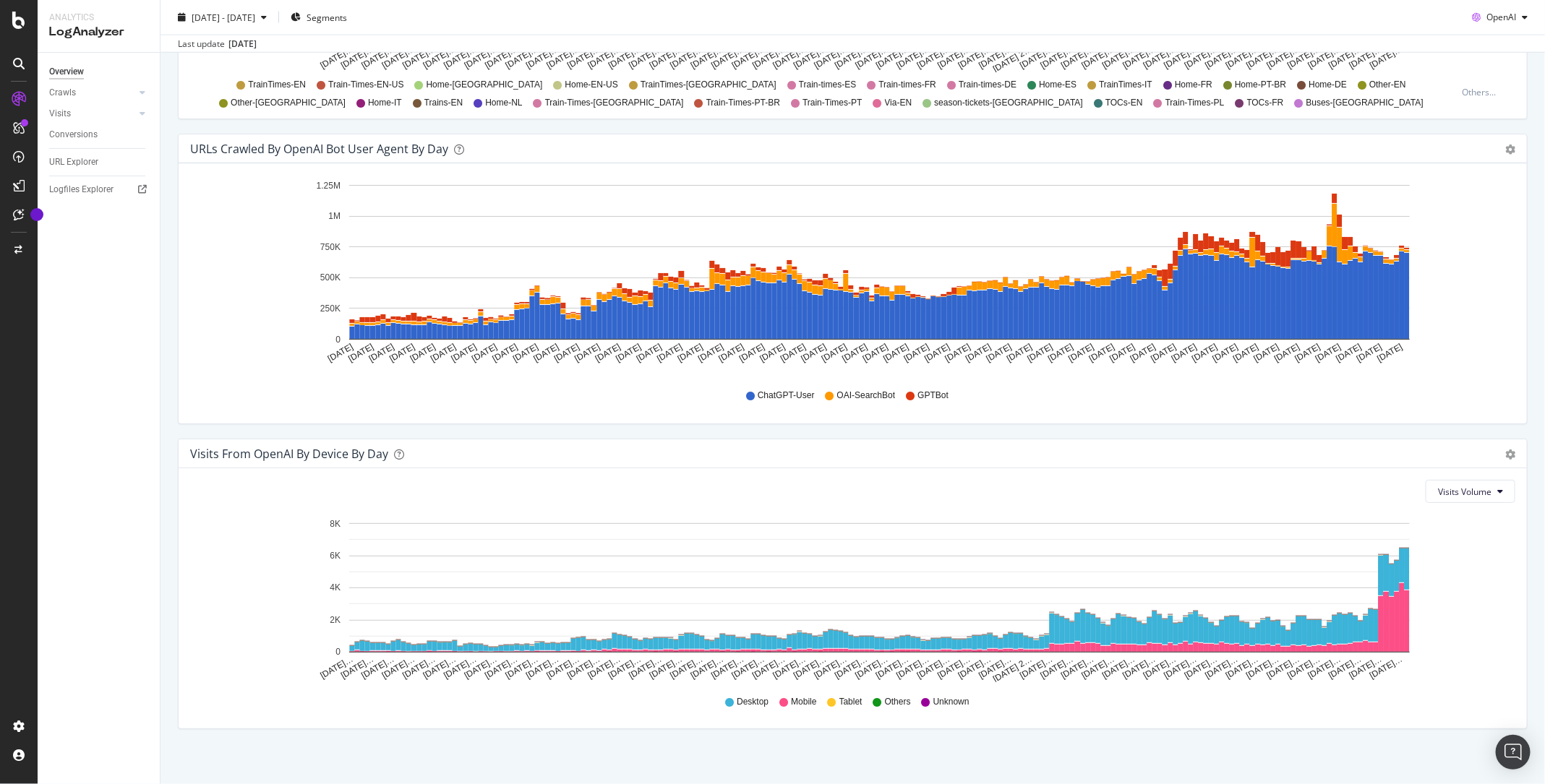
click at [1517, 146] on div "URLs Crawled by OpenAI bot User Agent By Day Timeline (by Value) Timeline (by P…" at bounding box center [852, 148] width 1348 height 29
click at [1512, 144] on icon "gear" at bounding box center [1510, 149] width 10 height 10
click at [1513, 146] on icon "gear" at bounding box center [1510, 149] width 10 height 10
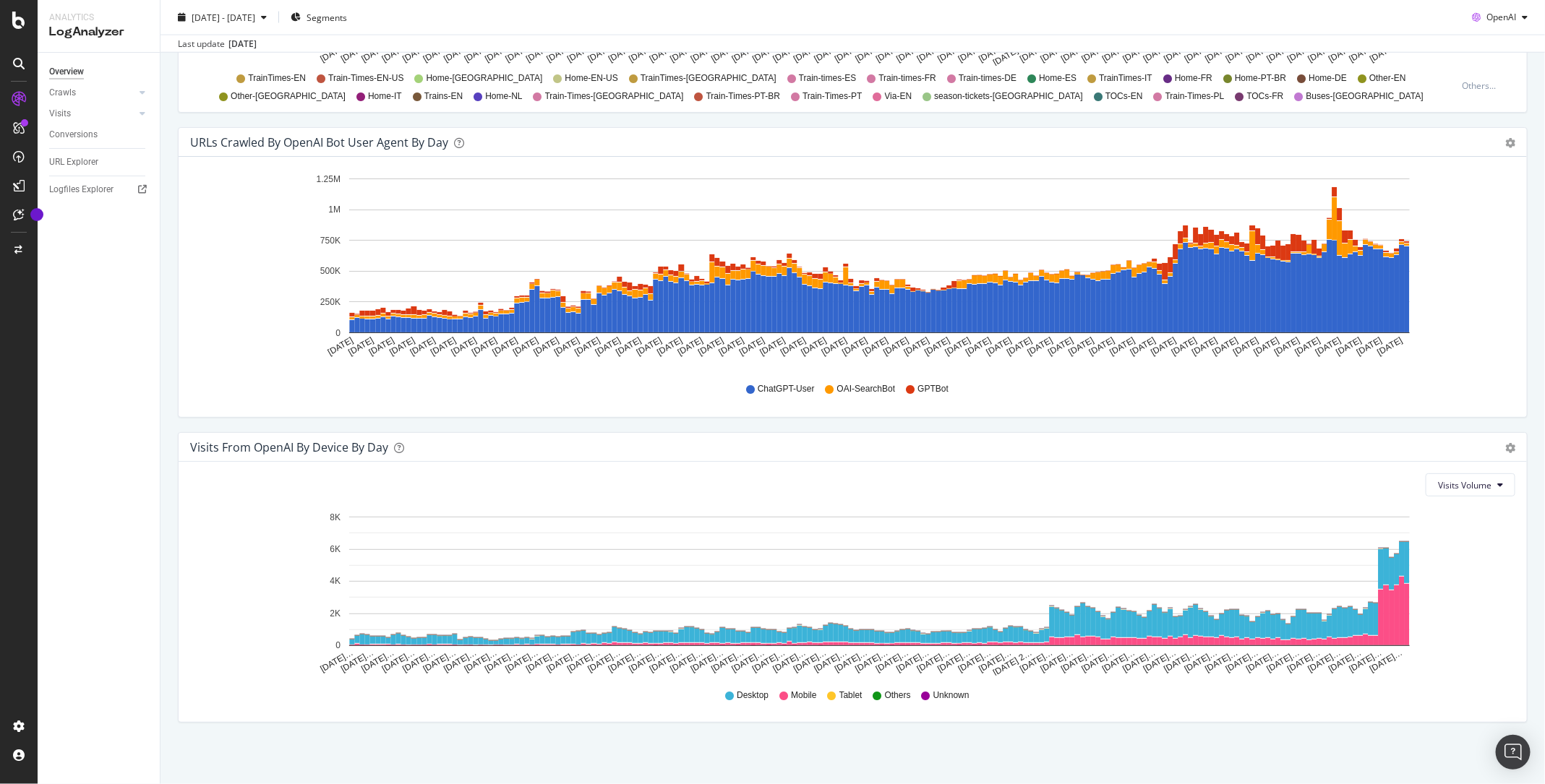
scroll to position [0, 0]
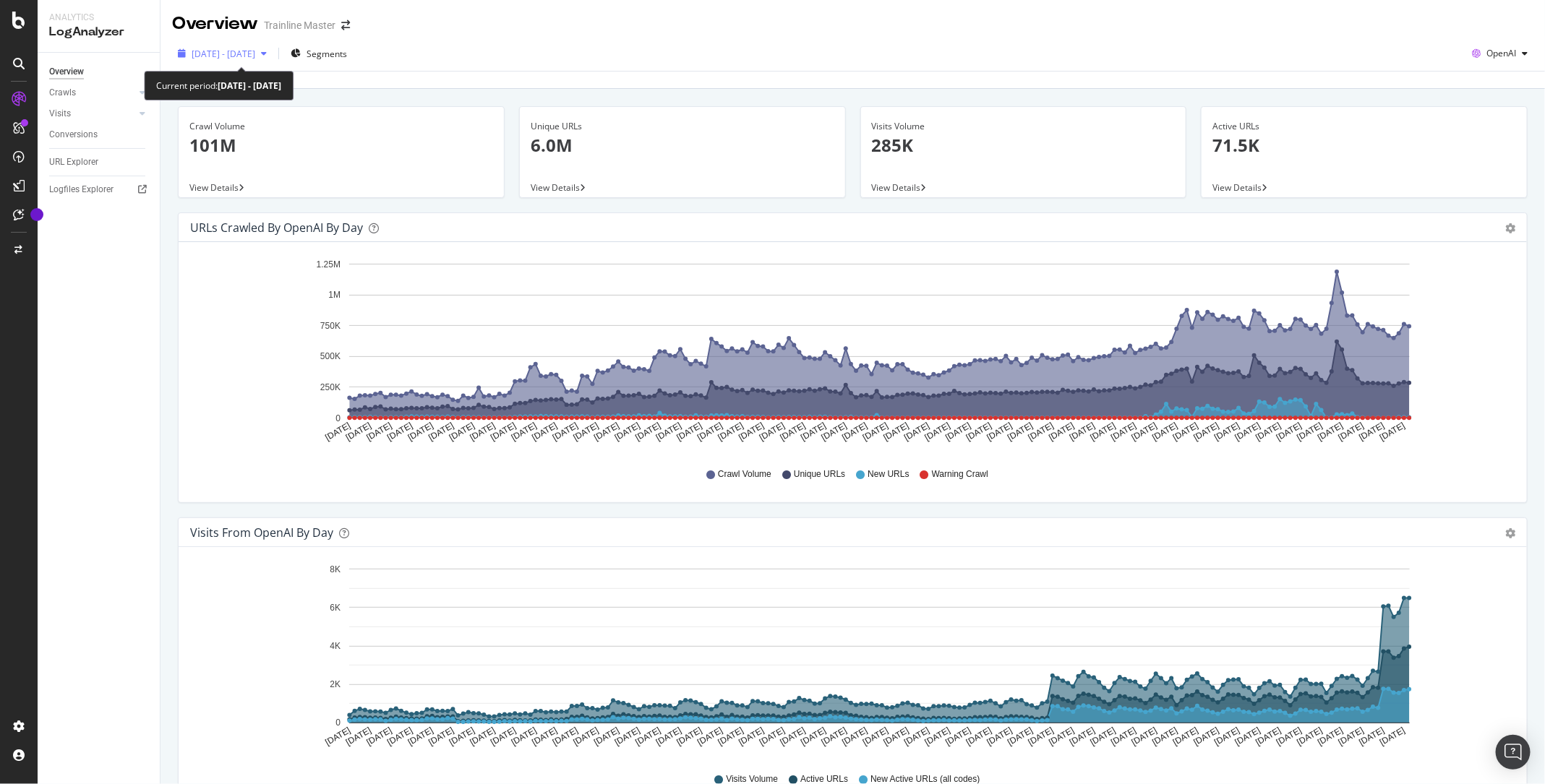
click at [273, 55] on div "button" at bounding box center [264, 53] width 18 height 8
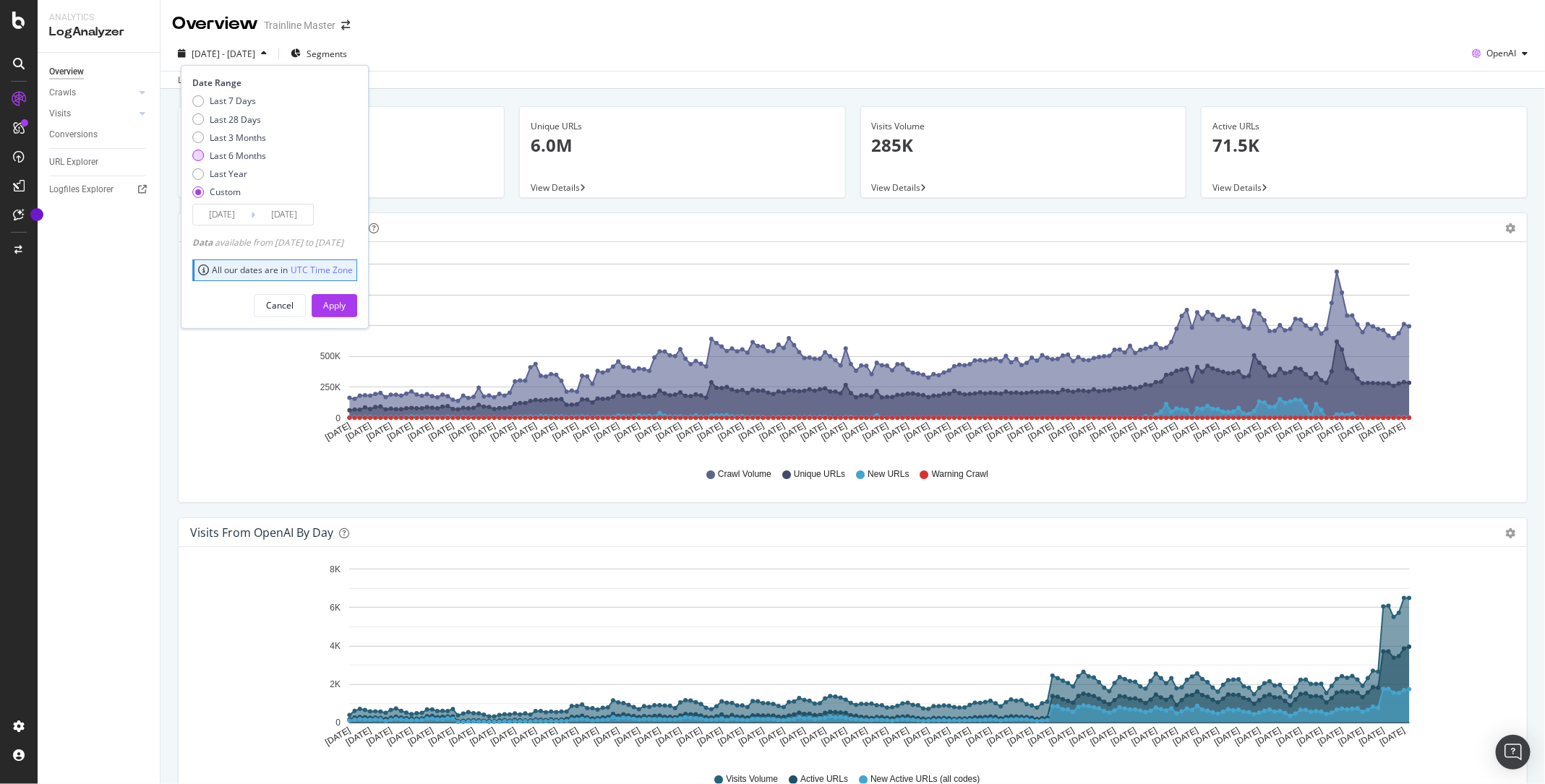
click at [240, 157] on div "Last 6 Months" at bounding box center [238, 155] width 56 height 12
type input "[DATE]"
click at [346, 295] on div "Apply" at bounding box center [335, 305] width 22 height 21
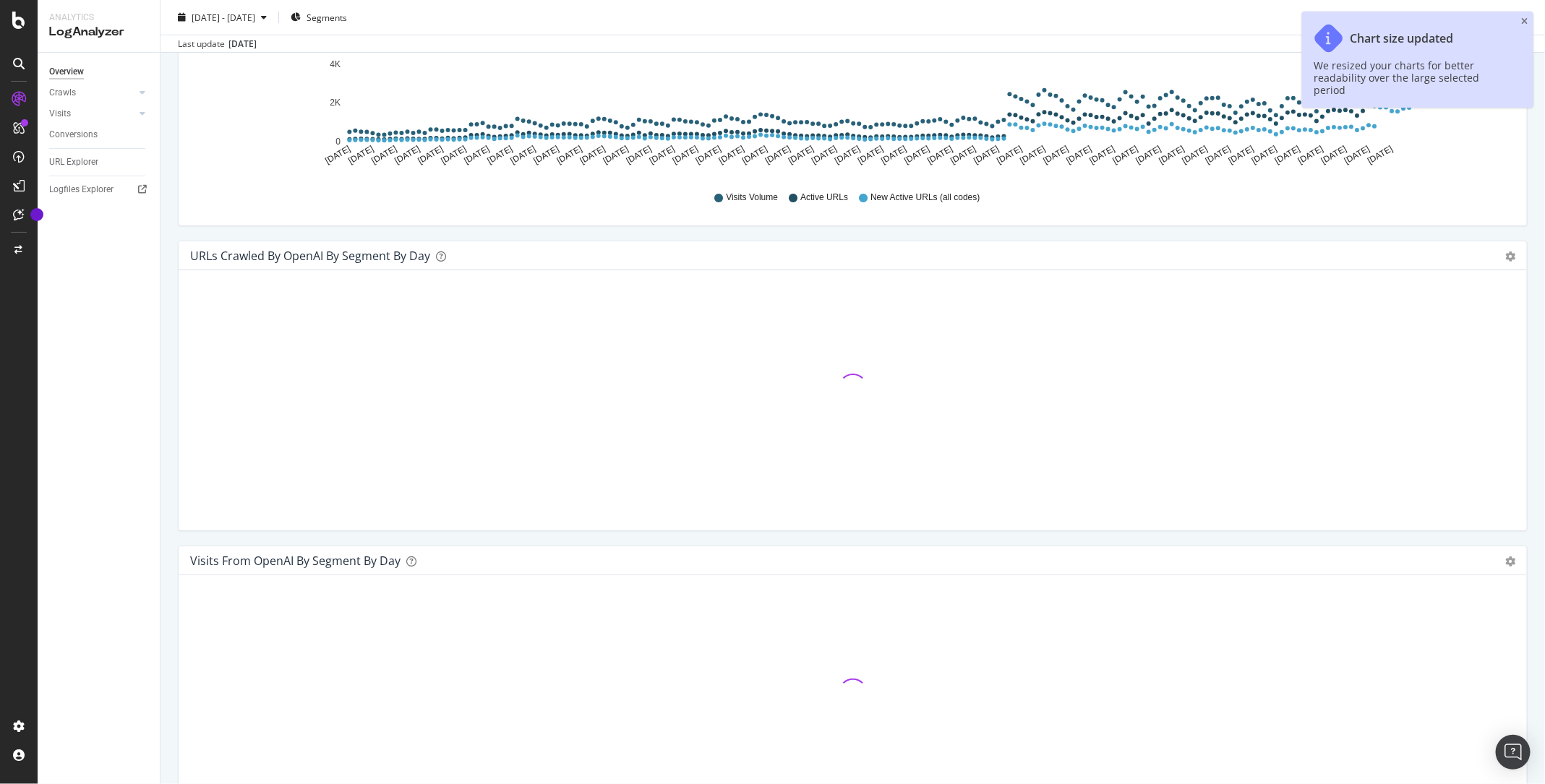
scroll to position [583, 0]
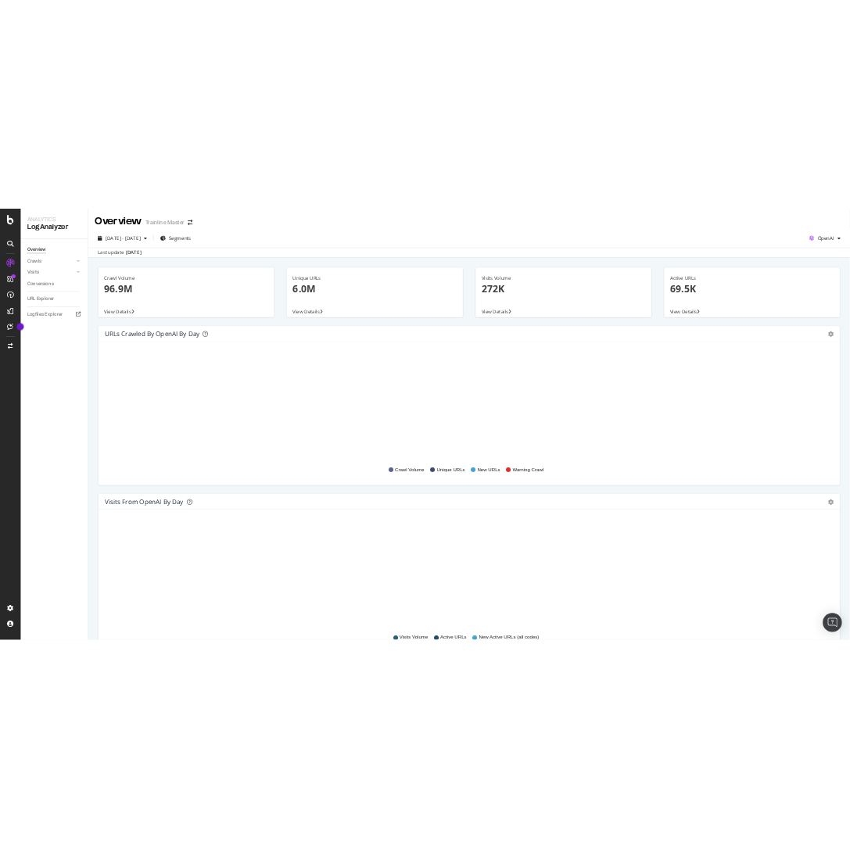
scroll to position [589, 0]
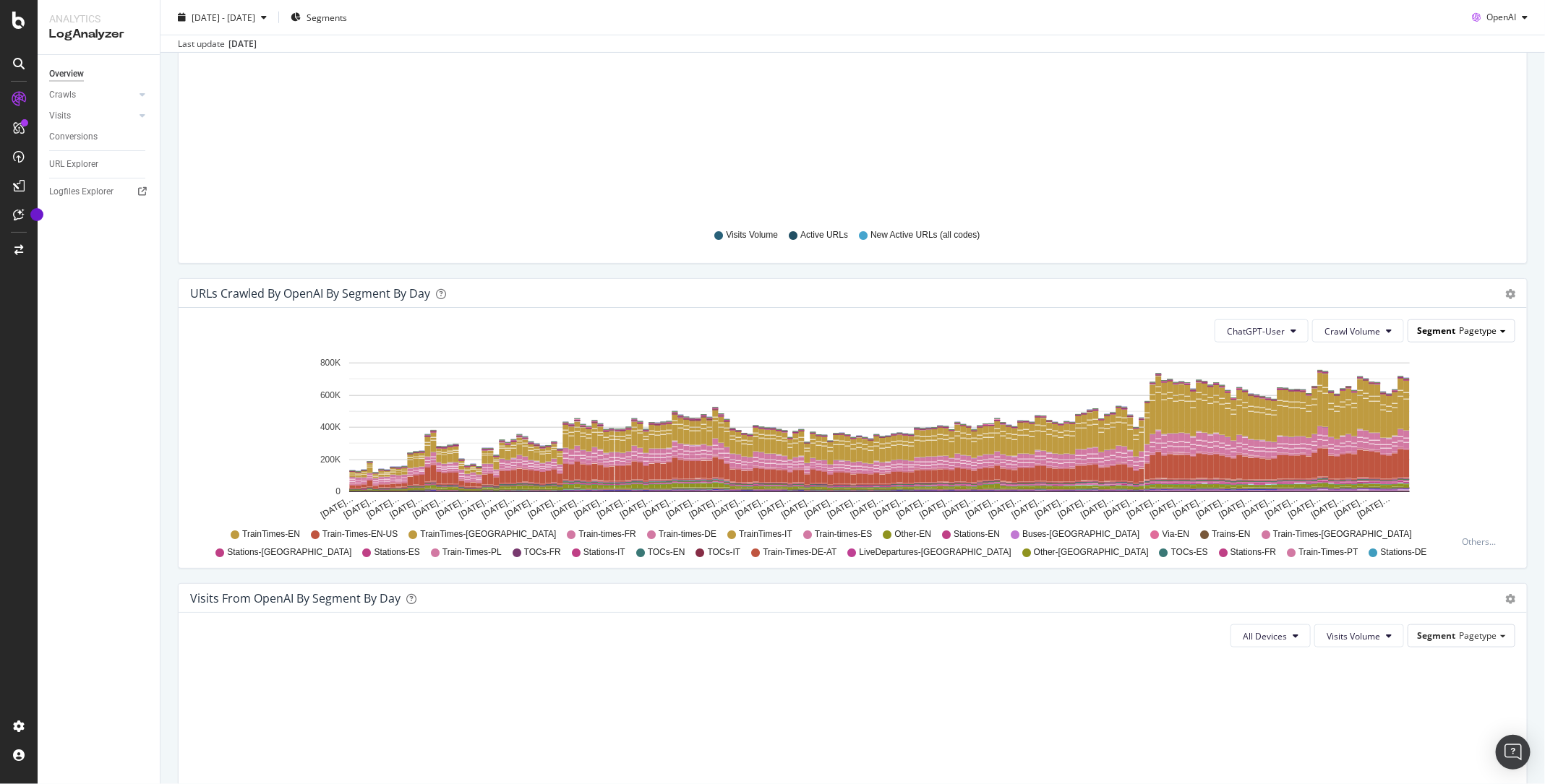
click at [1488, 330] on span "Pagetype" at bounding box center [1478, 330] width 38 height 12
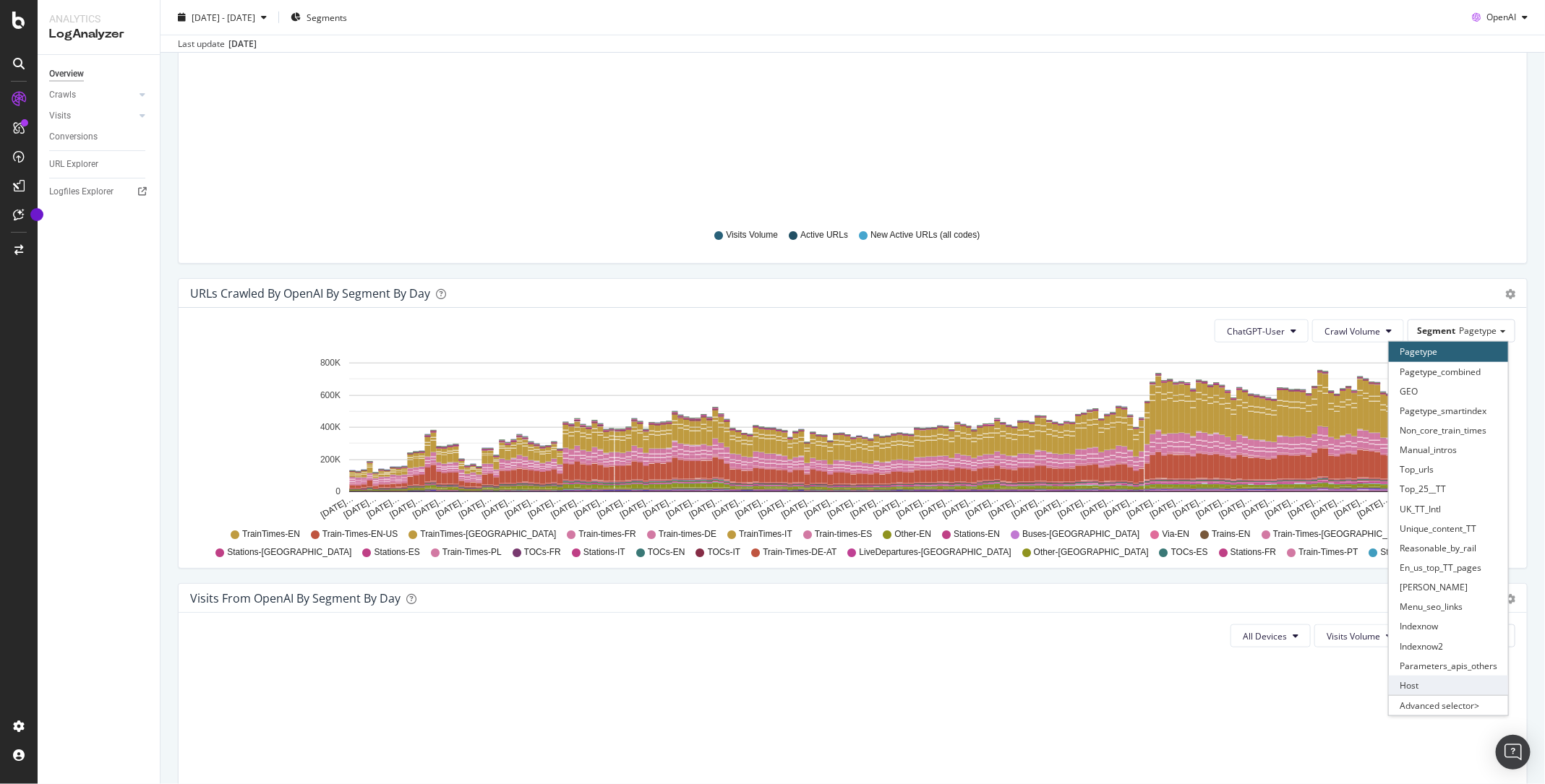
click at [1422, 681] on div "Host" at bounding box center [1448, 685] width 119 height 19
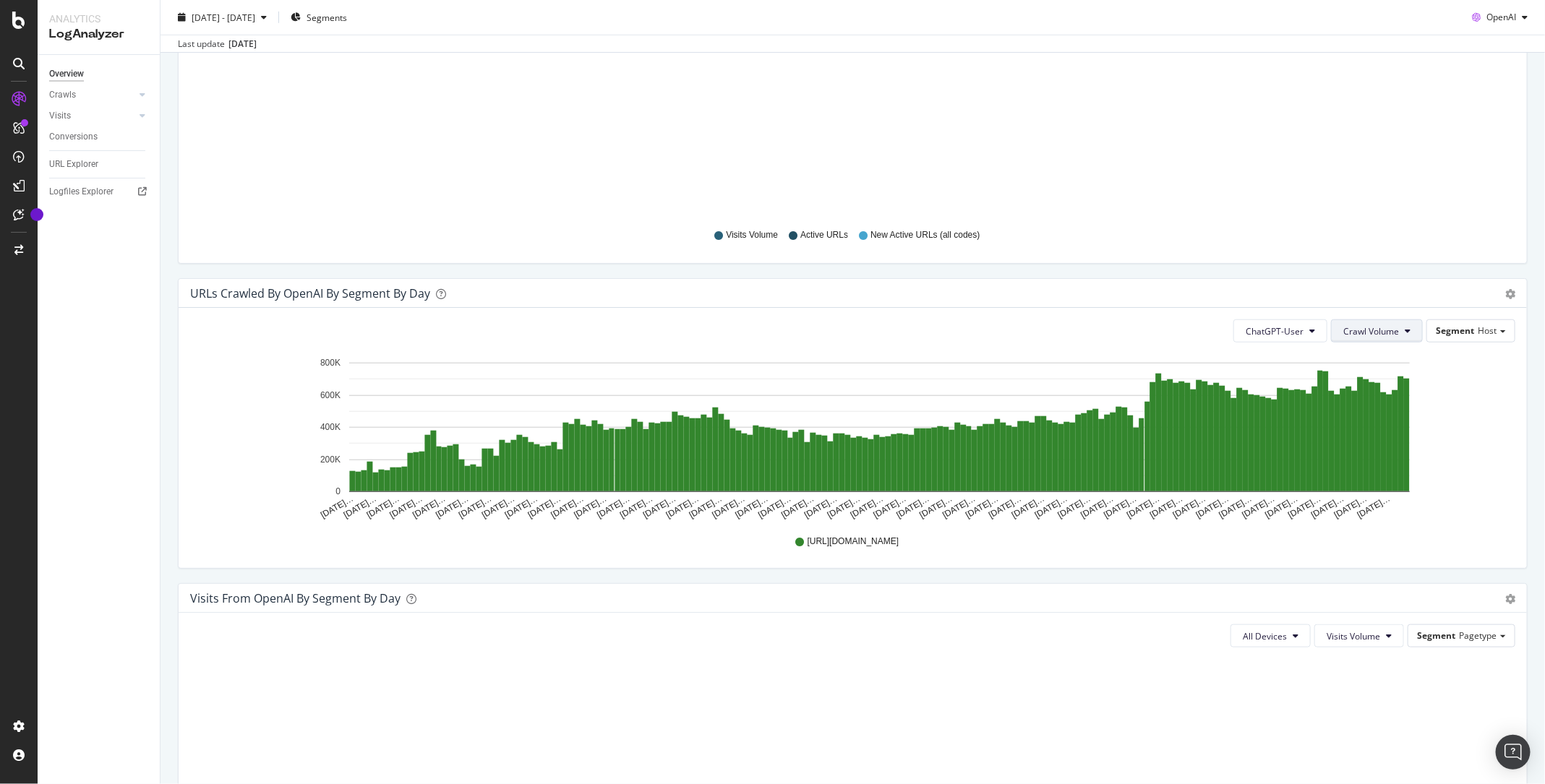
click at [1378, 335] on span "Crawl Volume" at bounding box center [1371, 331] width 55 height 12
click at [1379, 383] on span "Unique URLs" at bounding box center [1375, 385] width 57 height 13
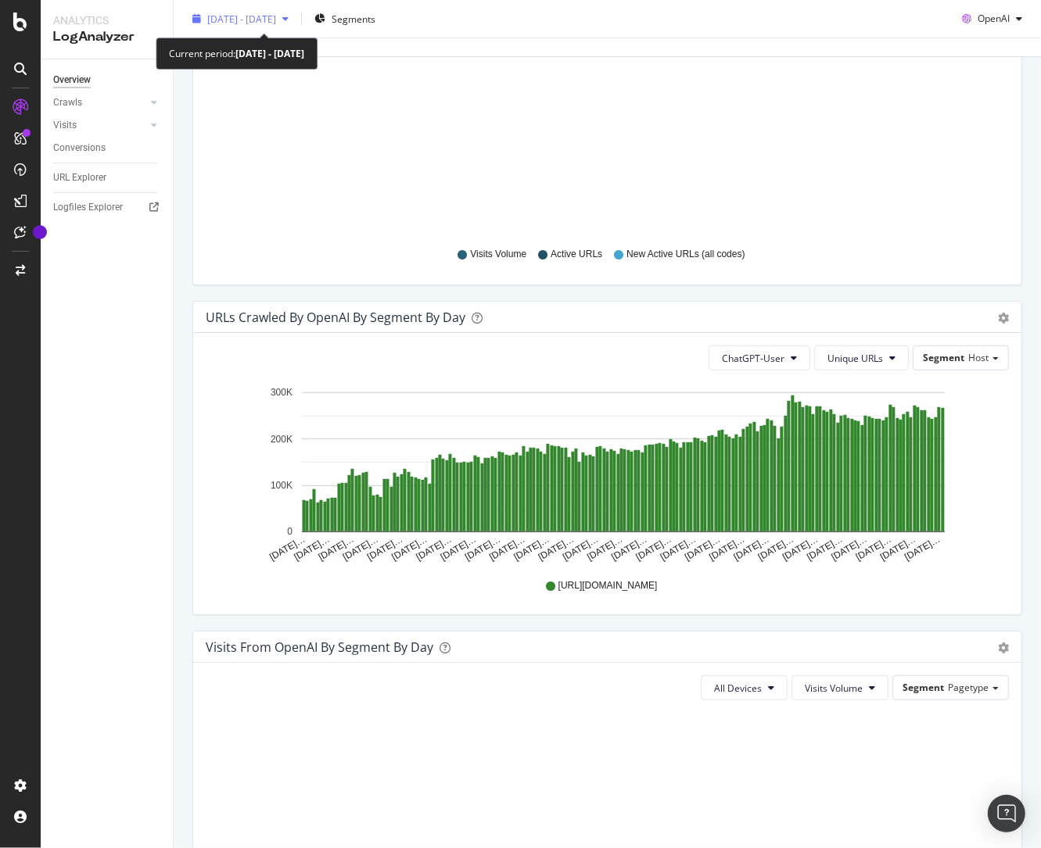
click at [271, 20] on span "[DATE] - [DATE]" at bounding box center [241, 18] width 69 height 13
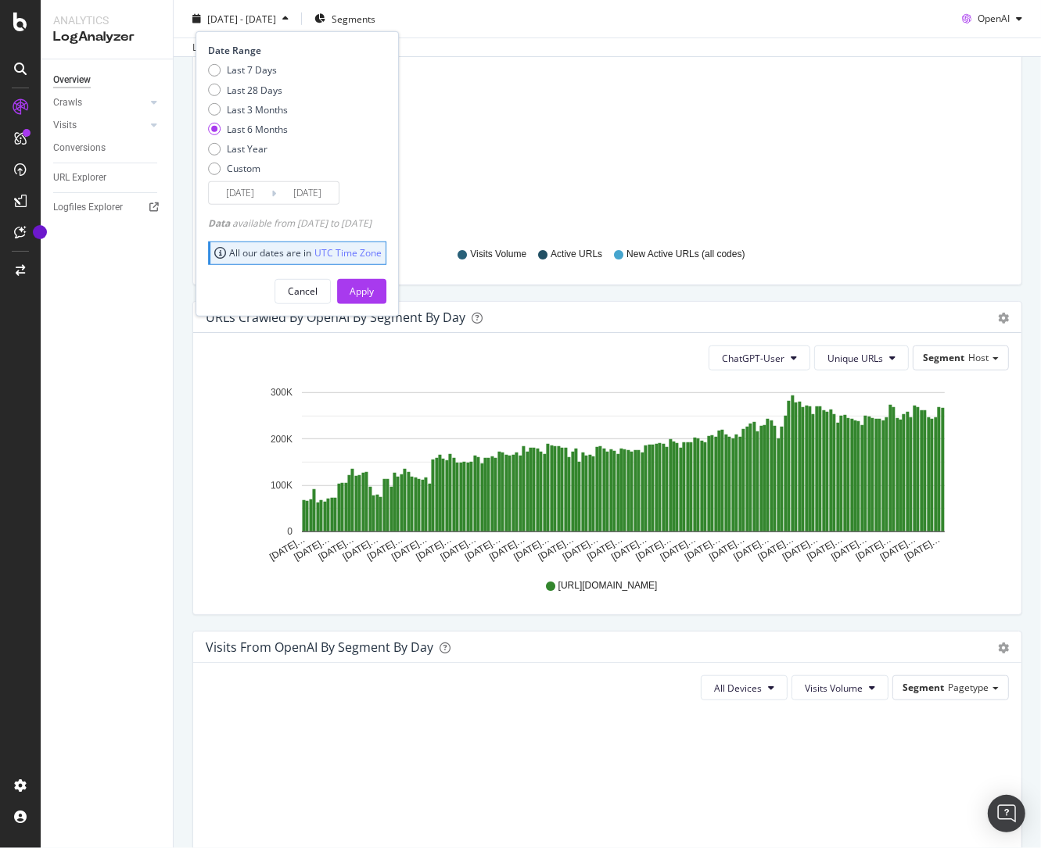
click at [238, 187] on input "[DATE]" at bounding box center [240, 193] width 63 height 22
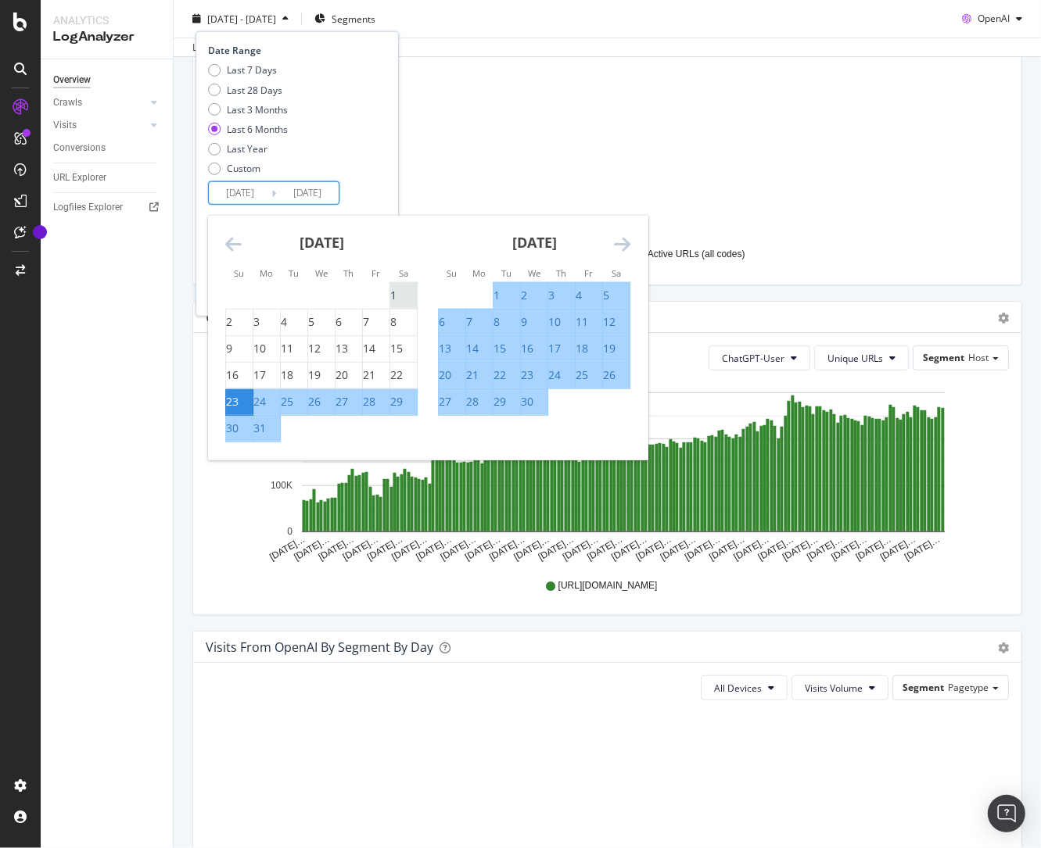
click at [400, 288] on div "1" at bounding box center [403, 296] width 27 height 16
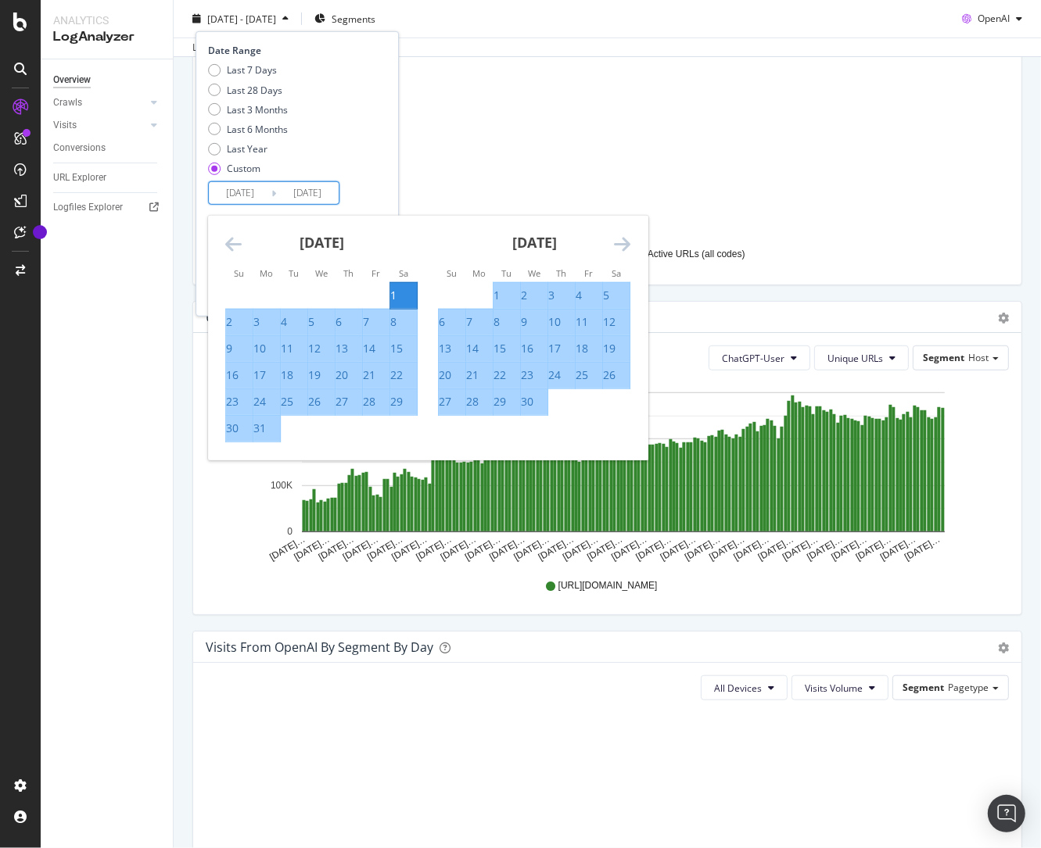
type input "[DATE]"
click at [382, 164] on div "Last 7 Days Last 28 Days Last 3 Months Last 6 Months Last Year Custom" at bounding box center [295, 122] width 174 height 118
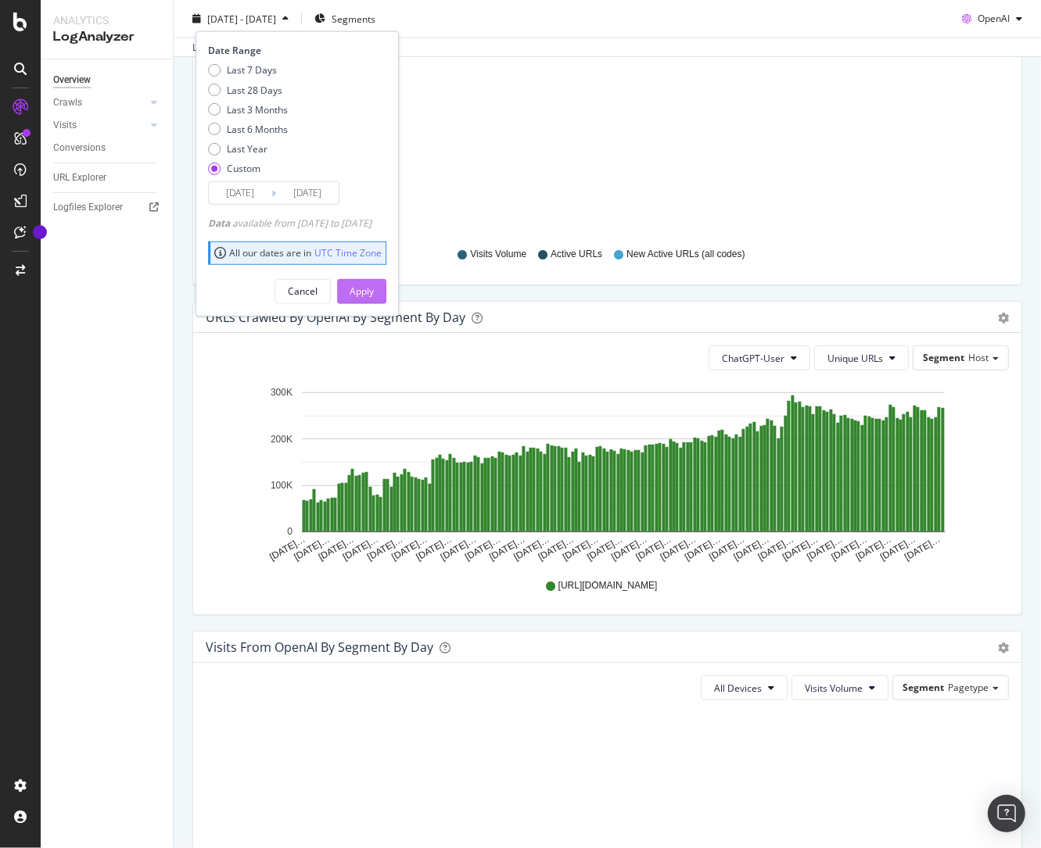
click at [374, 296] on div "Apply" at bounding box center [362, 291] width 24 height 13
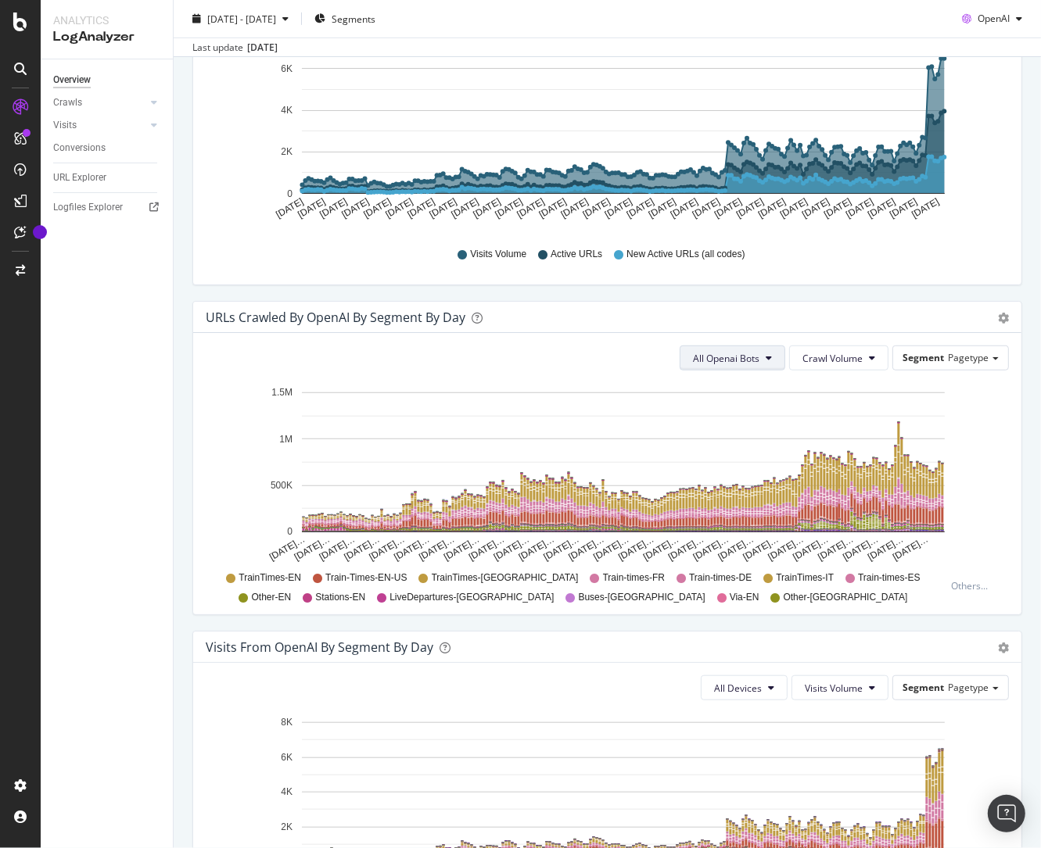
click at [759, 359] on span "All Openai Bots" at bounding box center [726, 358] width 66 height 13
click at [733, 468] on span "ChatGPT-User" at bounding box center [731, 474] width 68 height 14
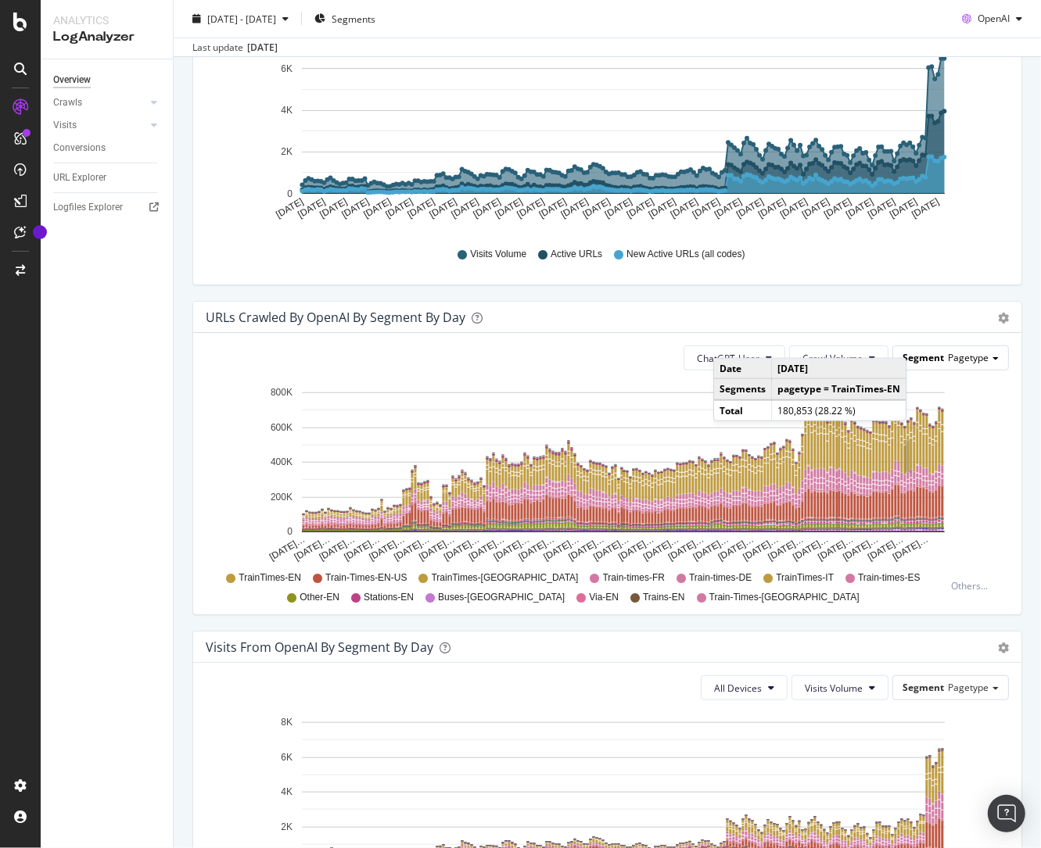
click at [970, 351] on span "Pagetype" at bounding box center [968, 357] width 41 height 13
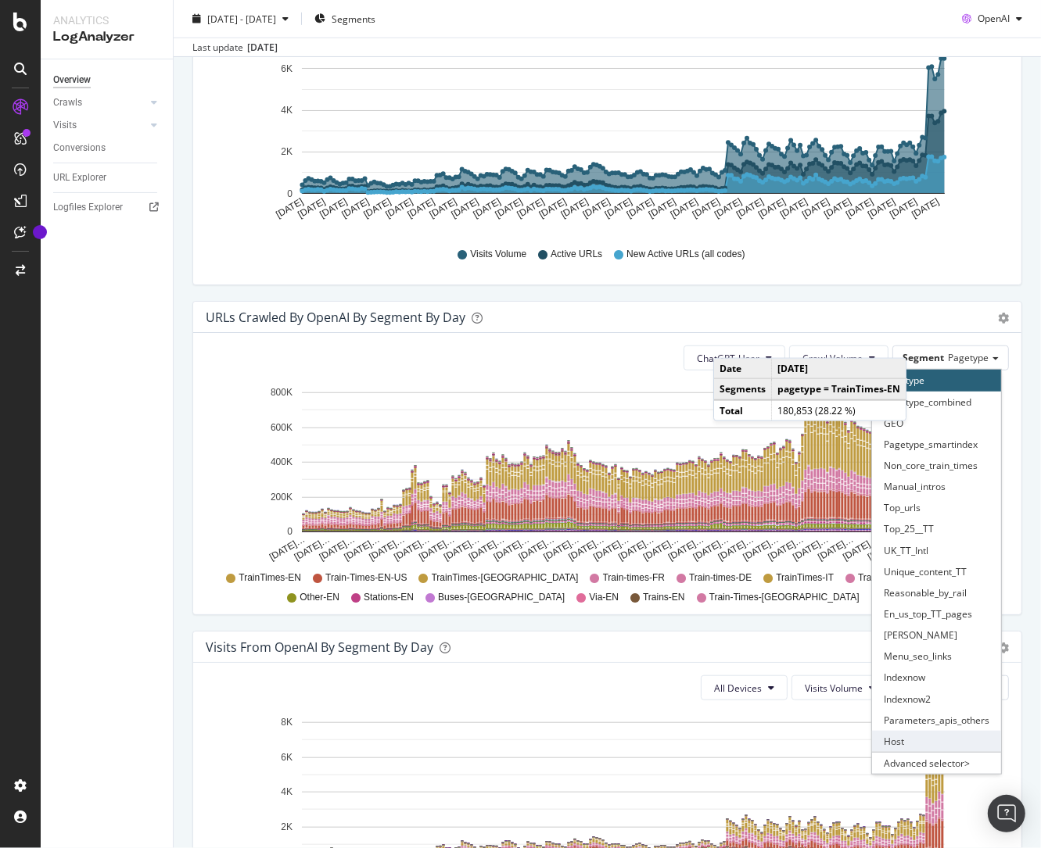
click at [941, 737] on div "Host" at bounding box center [936, 741] width 129 height 21
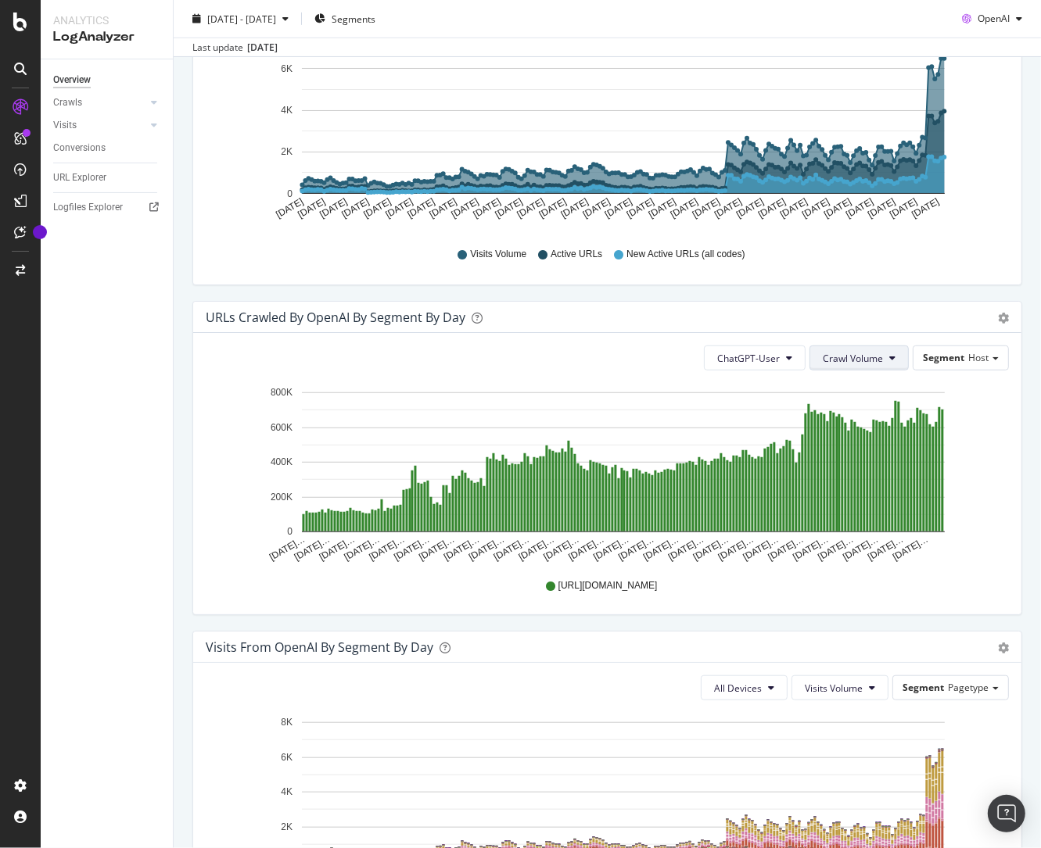
click at [845, 353] on span "Crawl Volume" at bounding box center [853, 358] width 60 height 13
click at [860, 419] on span "Unique URLs" at bounding box center [857, 416] width 62 height 14
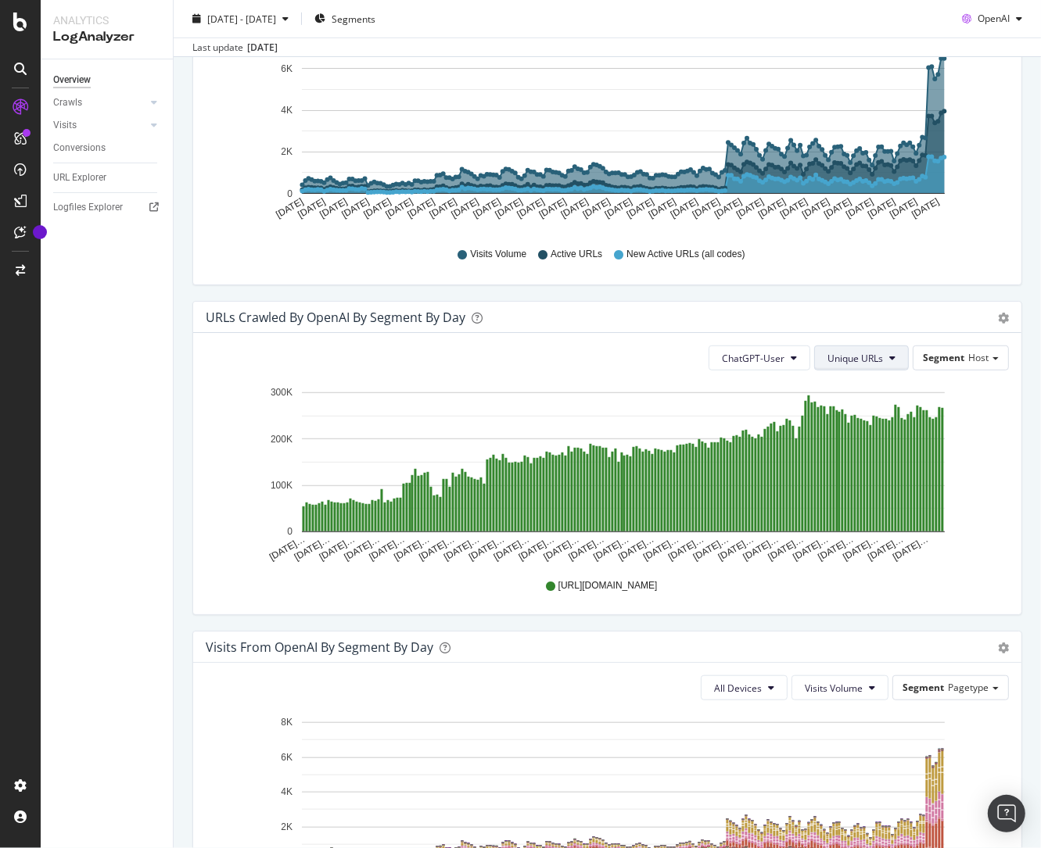
click at [880, 352] on span "Unique URLs" at bounding box center [855, 358] width 56 height 13
click at [870, 382] on span "Crawl Volume" at bounding box center [860, 387] width 60 height 14
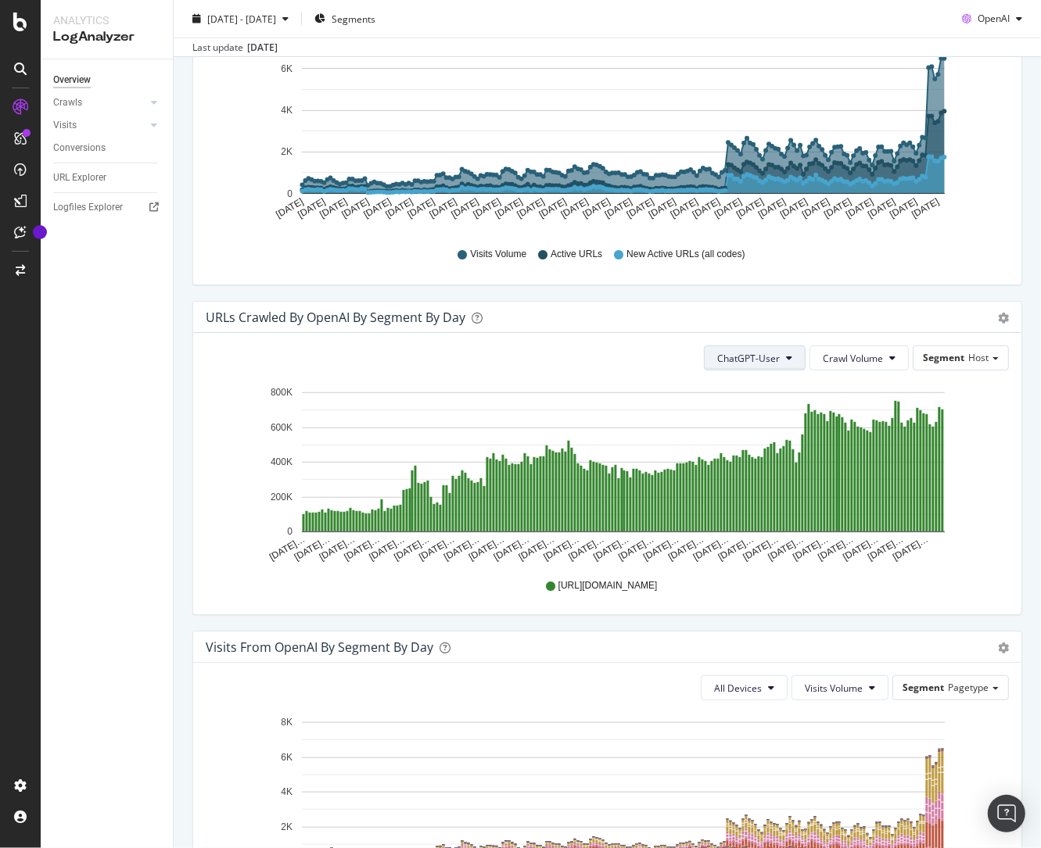
click at [784, 358] on button "ChatGPT-User" at bounding box center [755, 358] width 102 height 25
click at [857, 342] on div "ChatGPT-User Crawl Volume Segment Host Hold CMD (⌘) while clicking to filter th…" at bounding box center [607, 474] width 828 height 282
click at [861, 348] on button "Crawl Volume" at bounding box center [858, 358] width 99 height 25
click at [863, 413] on span "Unique URLs" at bounding box center [857, 416] width 62 height 14
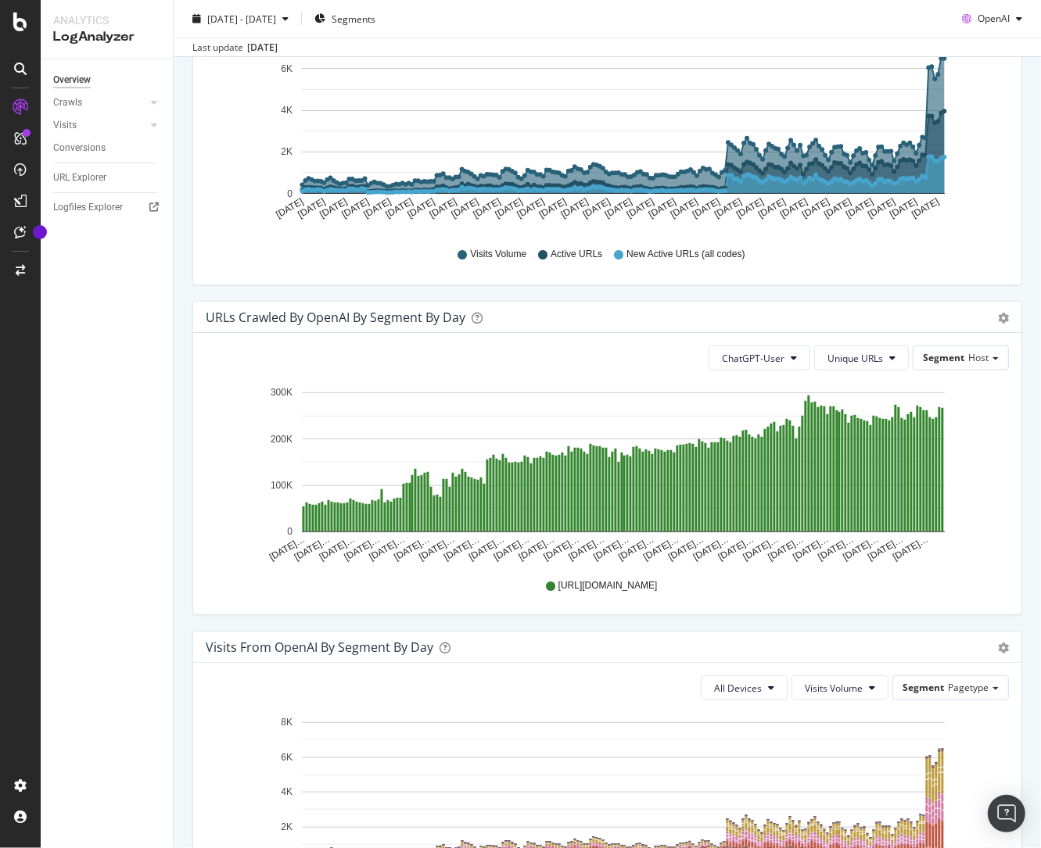
click at [1010, 427] on div "ChatGPT-User Unique URLs Segment Host Hold CMD (⌘) while clicking to filter the…" at bounding box center [607, 474] width 828 height 282
click at [863, 353] on span "Unique URLs" at bounding box center [855, 358] width 56 height 13
click at [865, 389] on span "Crawl Volume" at bounding box center [860, 387] width 60 height 14
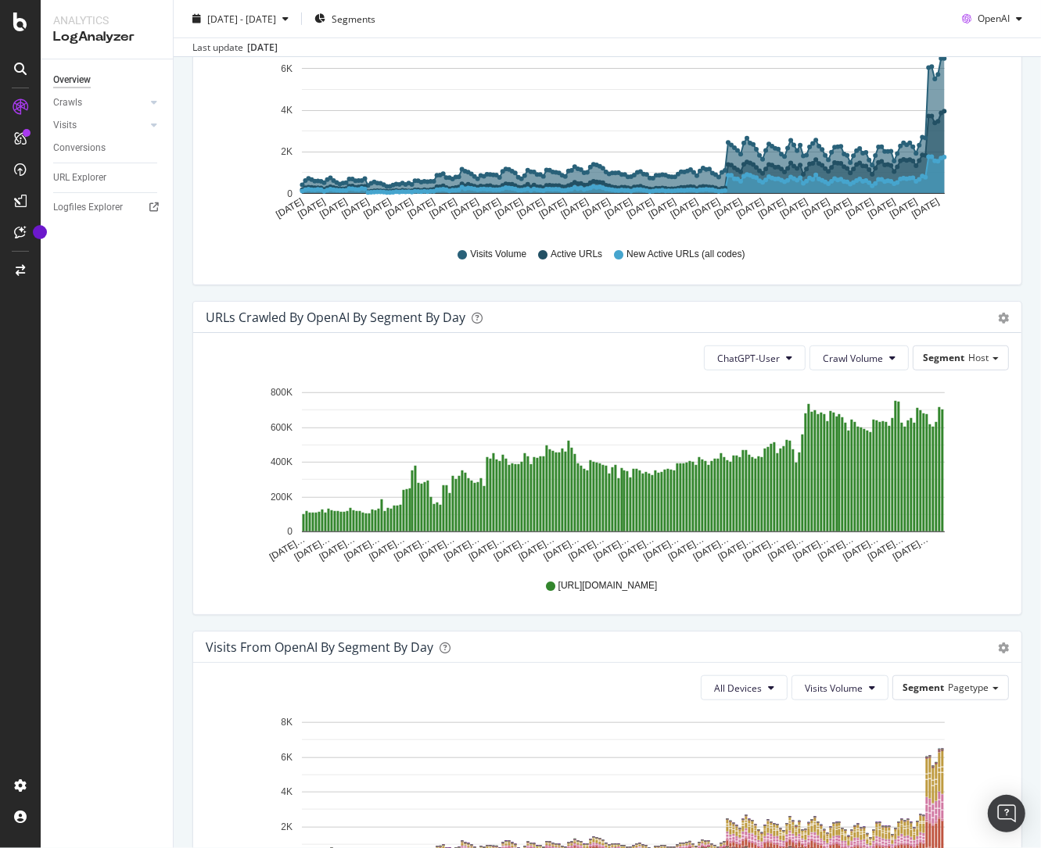
click at [1012, 446] on div "ChatGPT-User Crawl Volume Segment Host Hold CMD (⌘) while clicking to filter th…" at bounding box center [607, 474] width 828 height 282
click at [1003, 317] on icon "gear" at bounding box center [1003, 318] width 11 height 11
click at [976, 375] on span "Table" at bounding box center [950, 381] width 138 height 23
